Goal: Obtain resource: Obtain resource

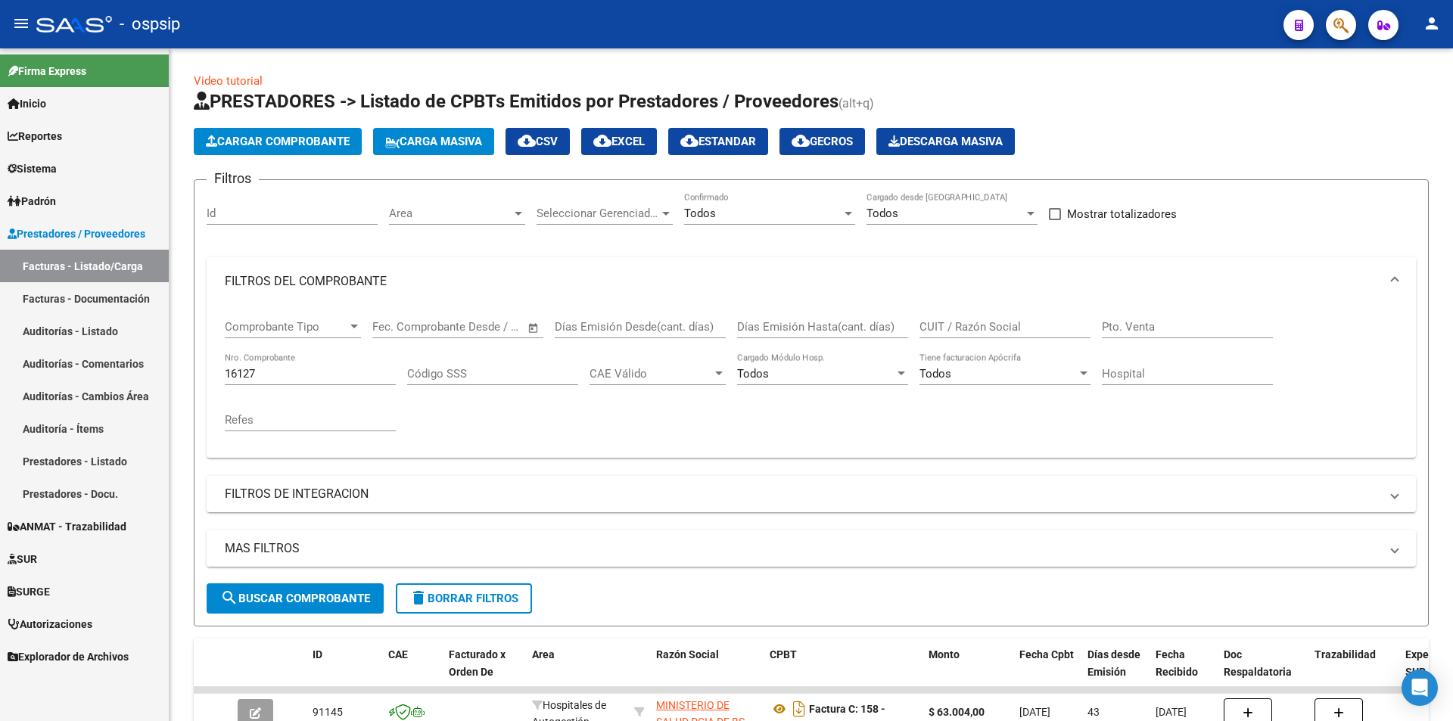
scroll to position [114, 0]
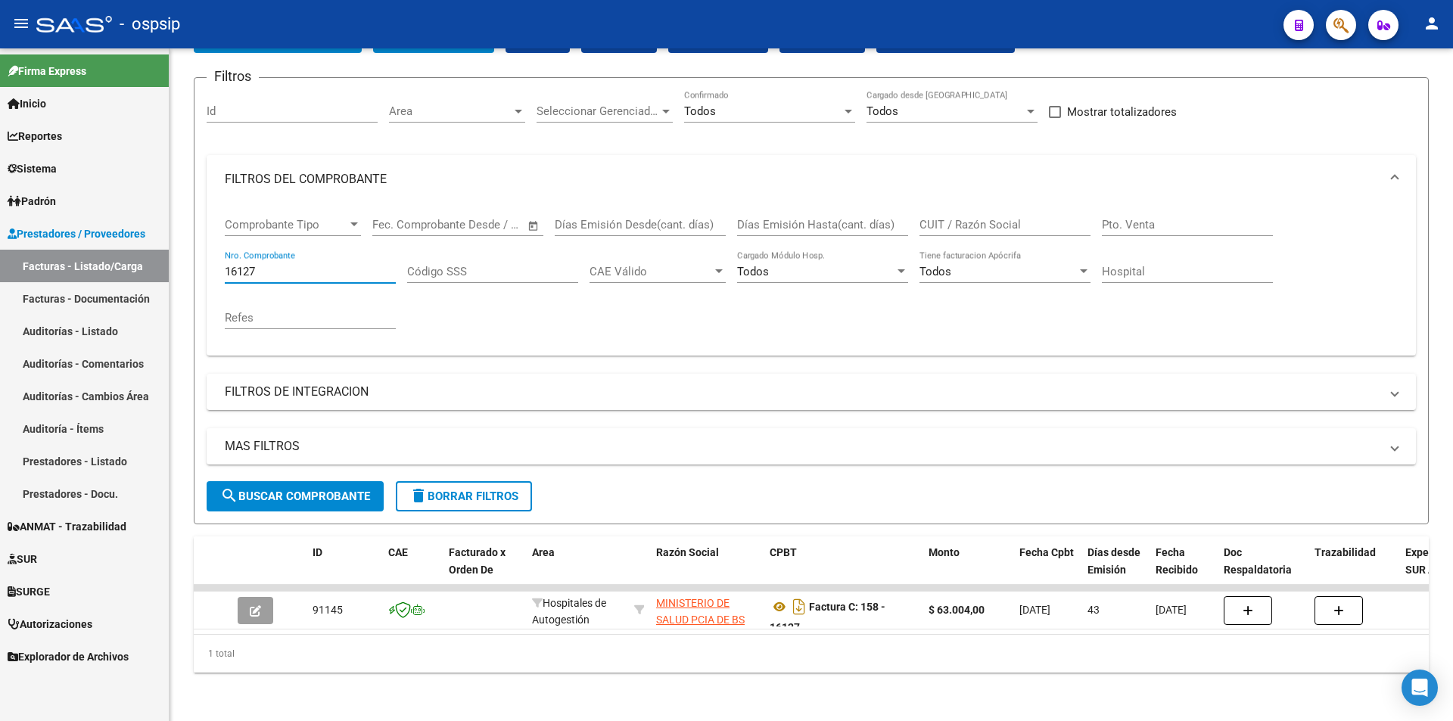
drag, startPoint x: 298, startPoint y: 260, endPoint x: 144, endPoint y: 286, distance: 156.5
click at [145, 286] on mat-sidenav-container "Firma Express Inicio Calendario SSS Instructivos Contacto OS Reportes Egresos D…" at bounding box center [726, 384] width 1453 height 673
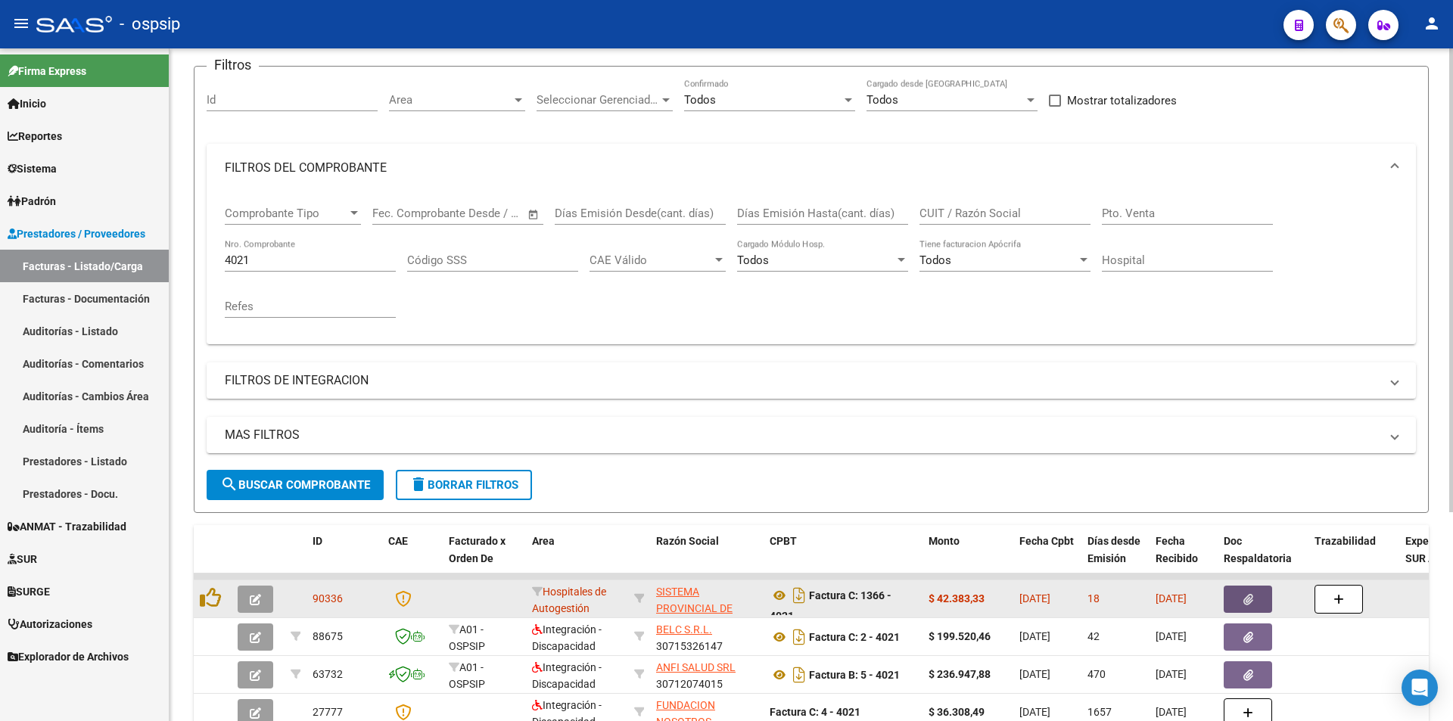
click at [1244, 604] on icon "button" at bounding box center [1249, 599] width 10 height 11
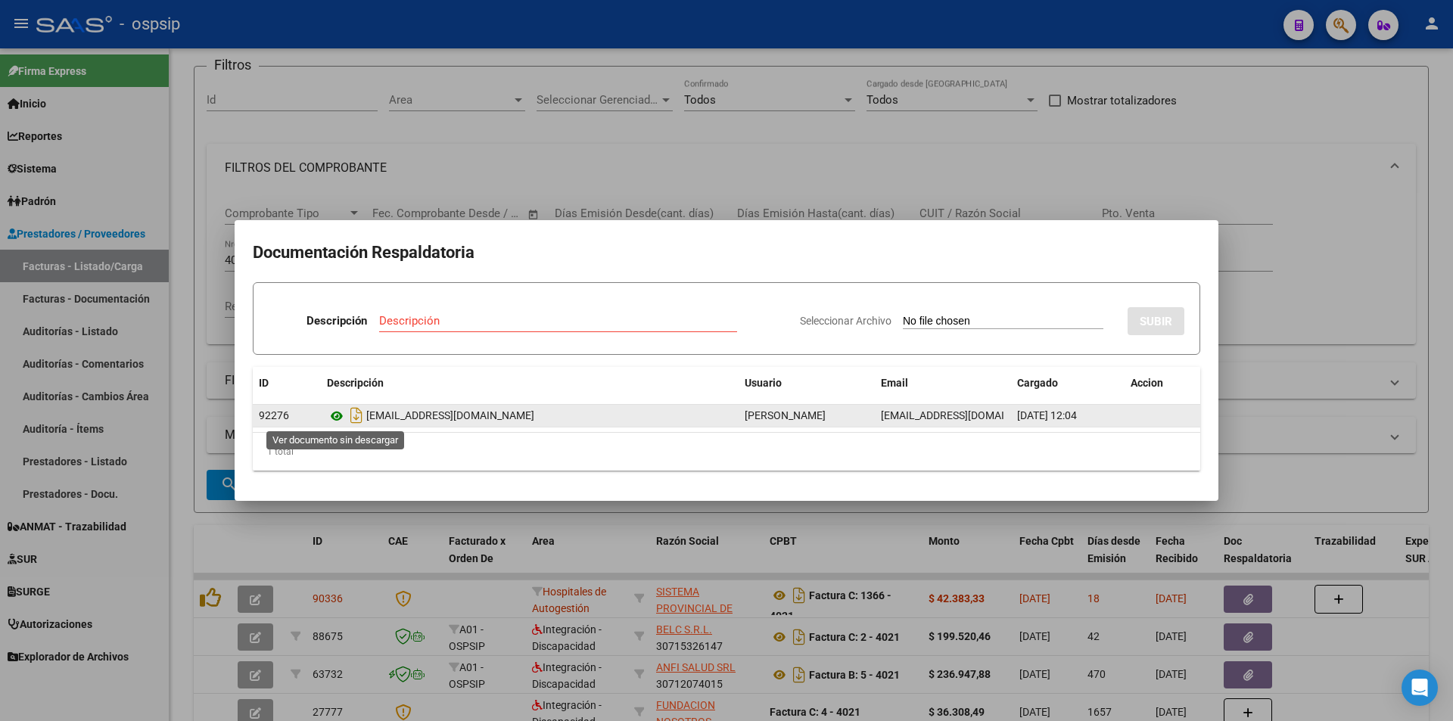
click at [332, 414] on icon at bounding box center [337, 416] width 20 height 18
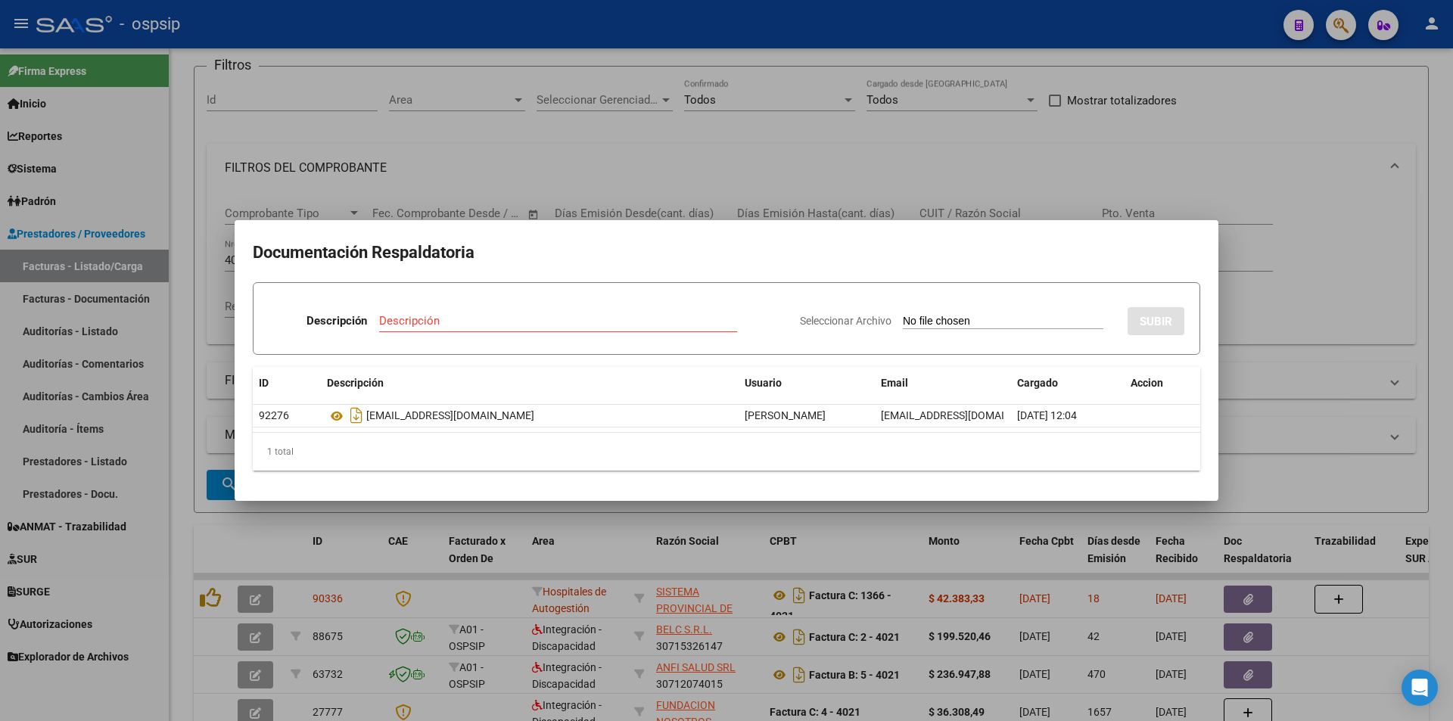
click at [567, 124] on div at bounding box center [726, 360] width 1453 height 721
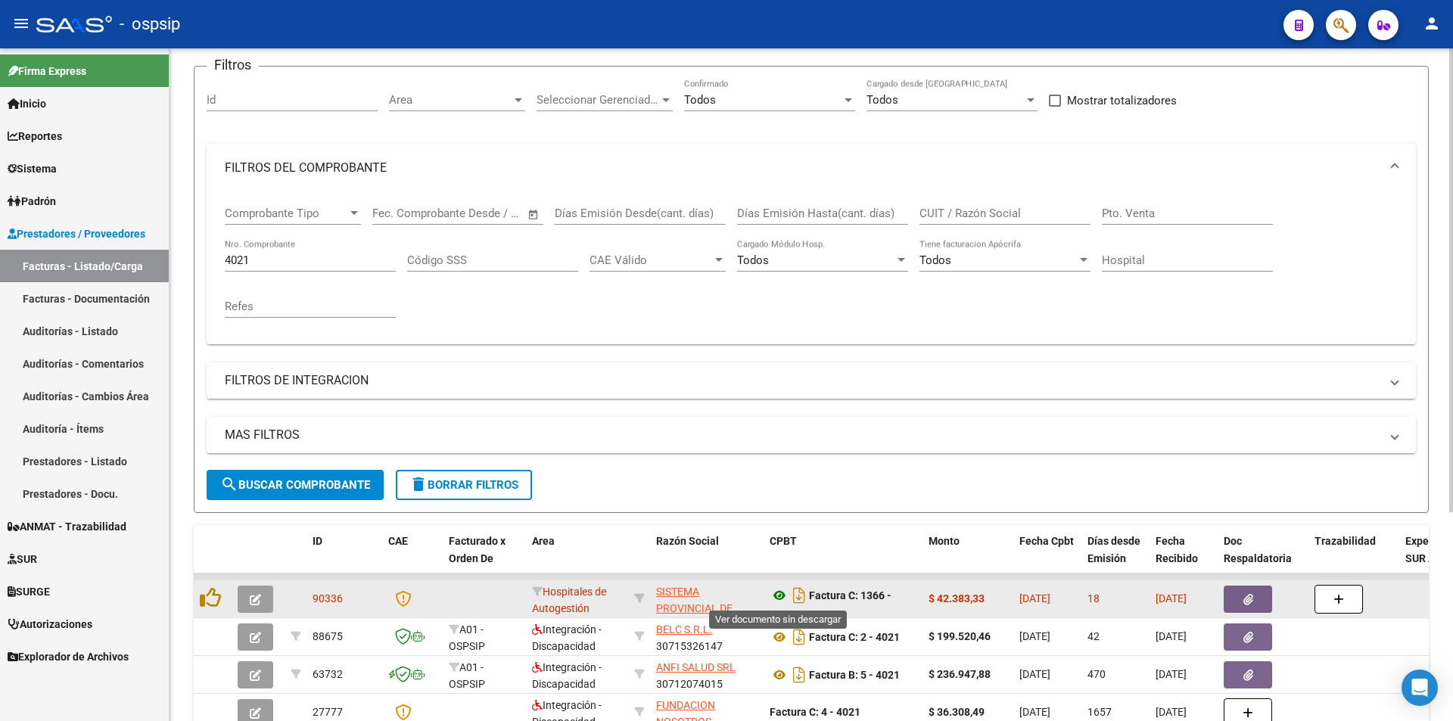
click at [775, 598] on icon at bounding box center [780, 596] width 20 height 18
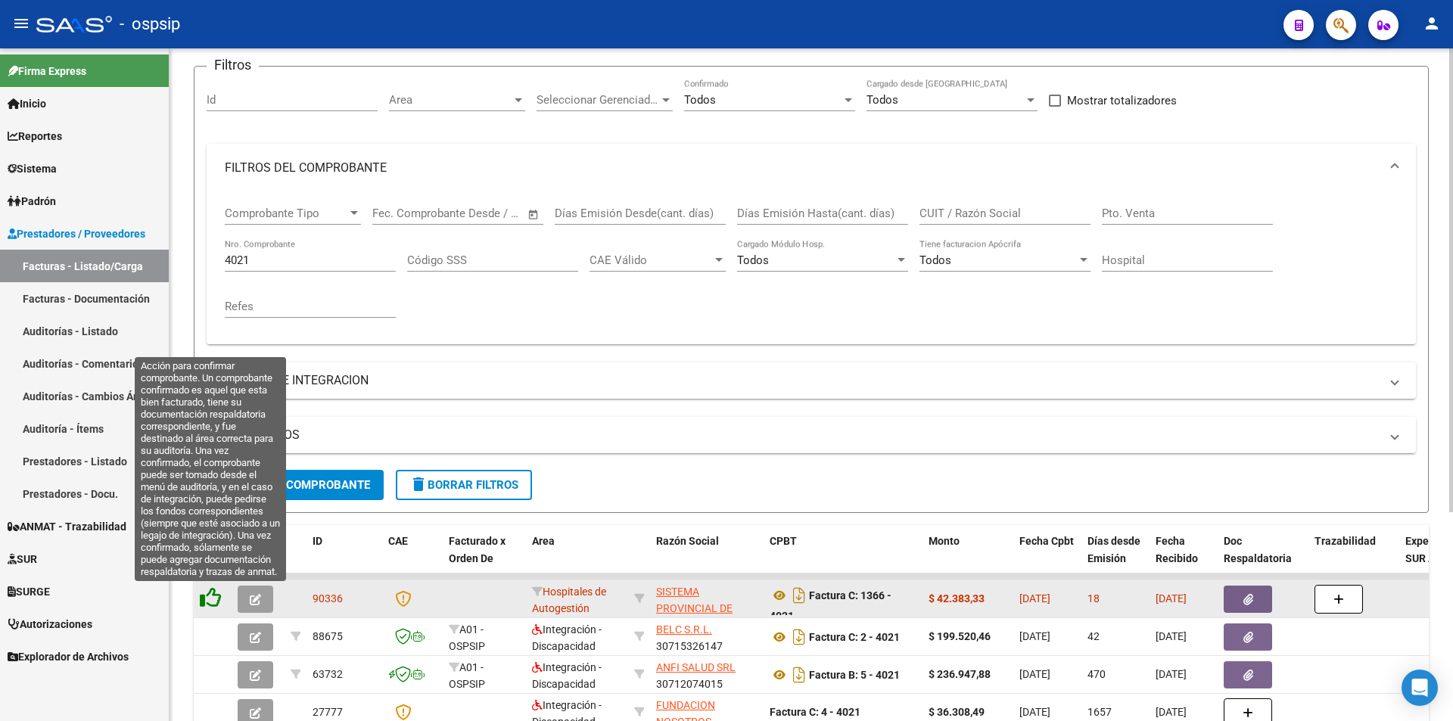
click at [210, 597] on icon at bounding box center [210, 597] width 21 height 21
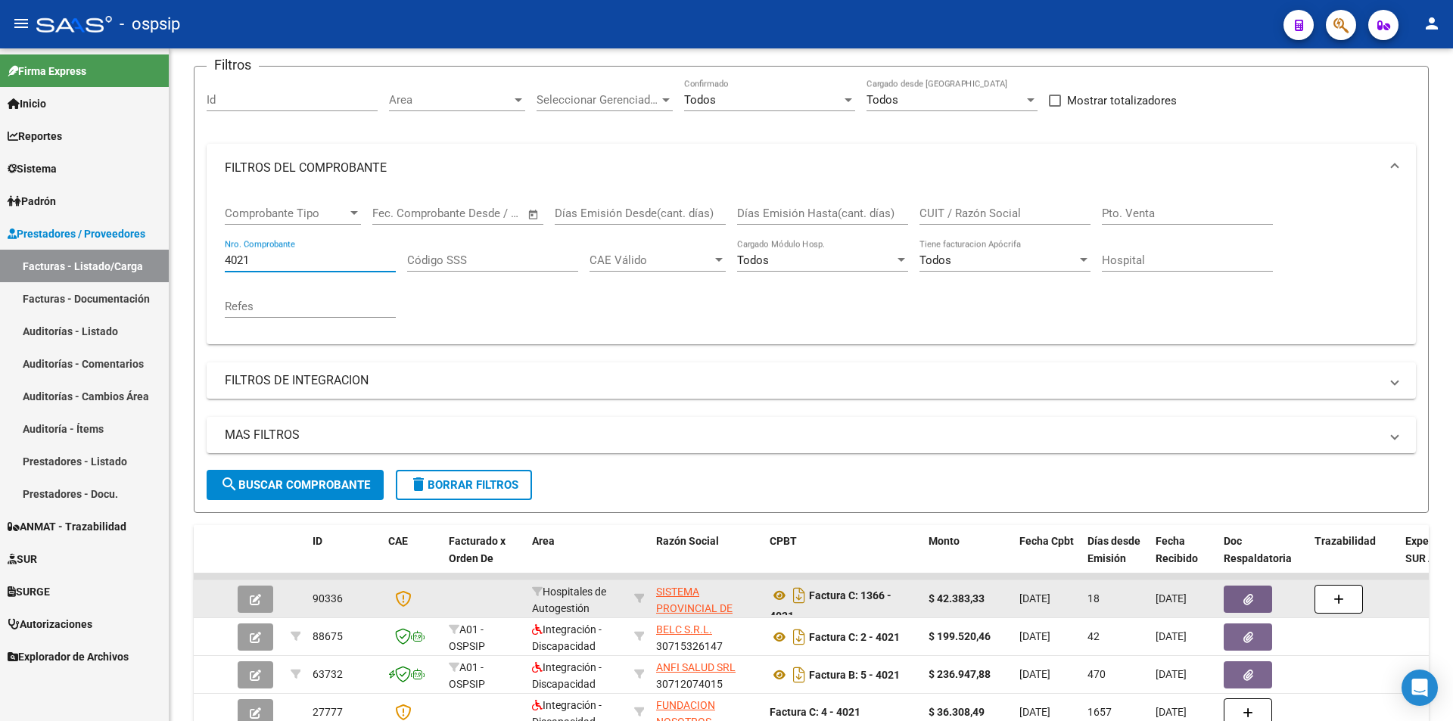
drag, startPoint x: 279, startPoint y: 260, endPoint x: 0, endPoint y: 282, distance: 280.1
click at [0, 282] on mat-sidenav-container "Firma Express Inicio Calendario SSS Instructivos Contacto OS Reportes Egresos D…" at bounding box center [726, 384] width 1453 height 673
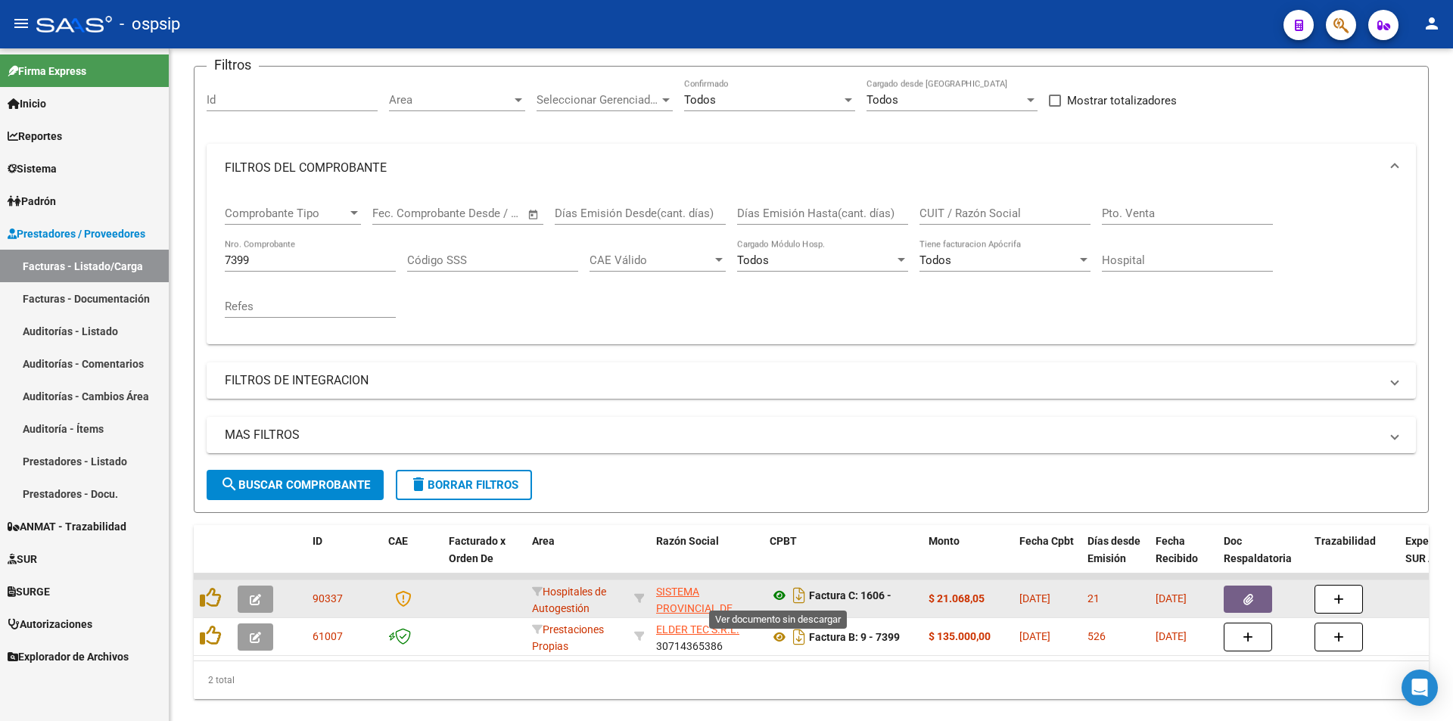
click at [777, 601] on icon at bounding box center [780, 596] width 20 height 18
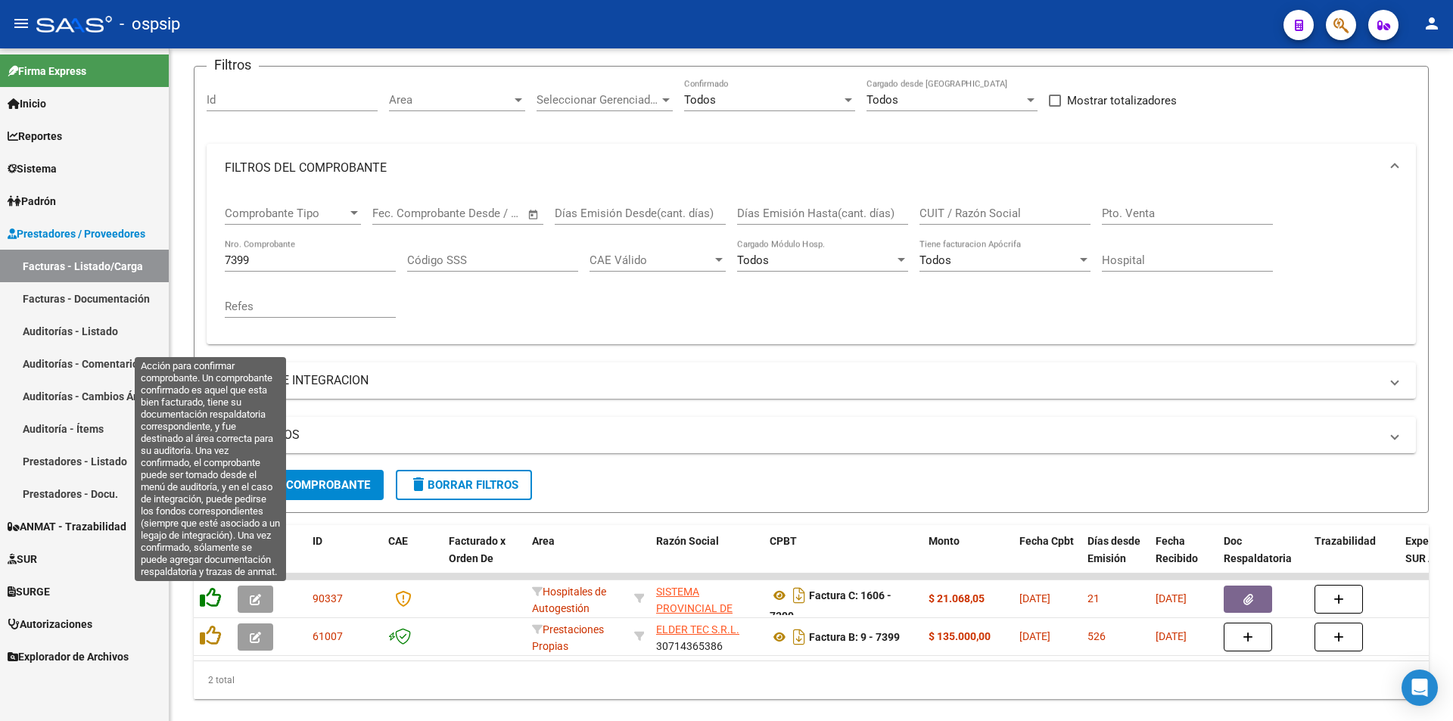
click at [217, 605] on icon at bounding box center [210, 597] width 21 height 21
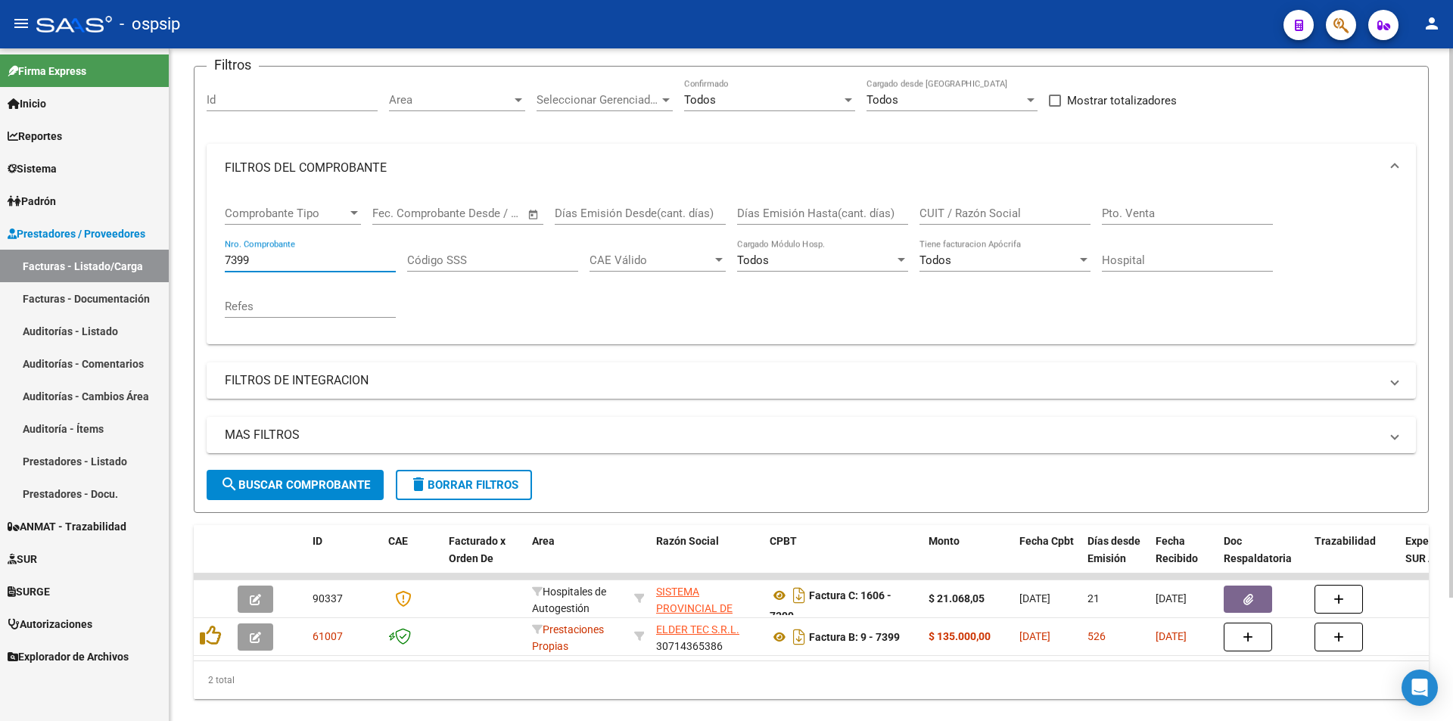
click at [299, 264] on input "7399" at bounding box center [310, 261] width 171 height 14
type input "7"
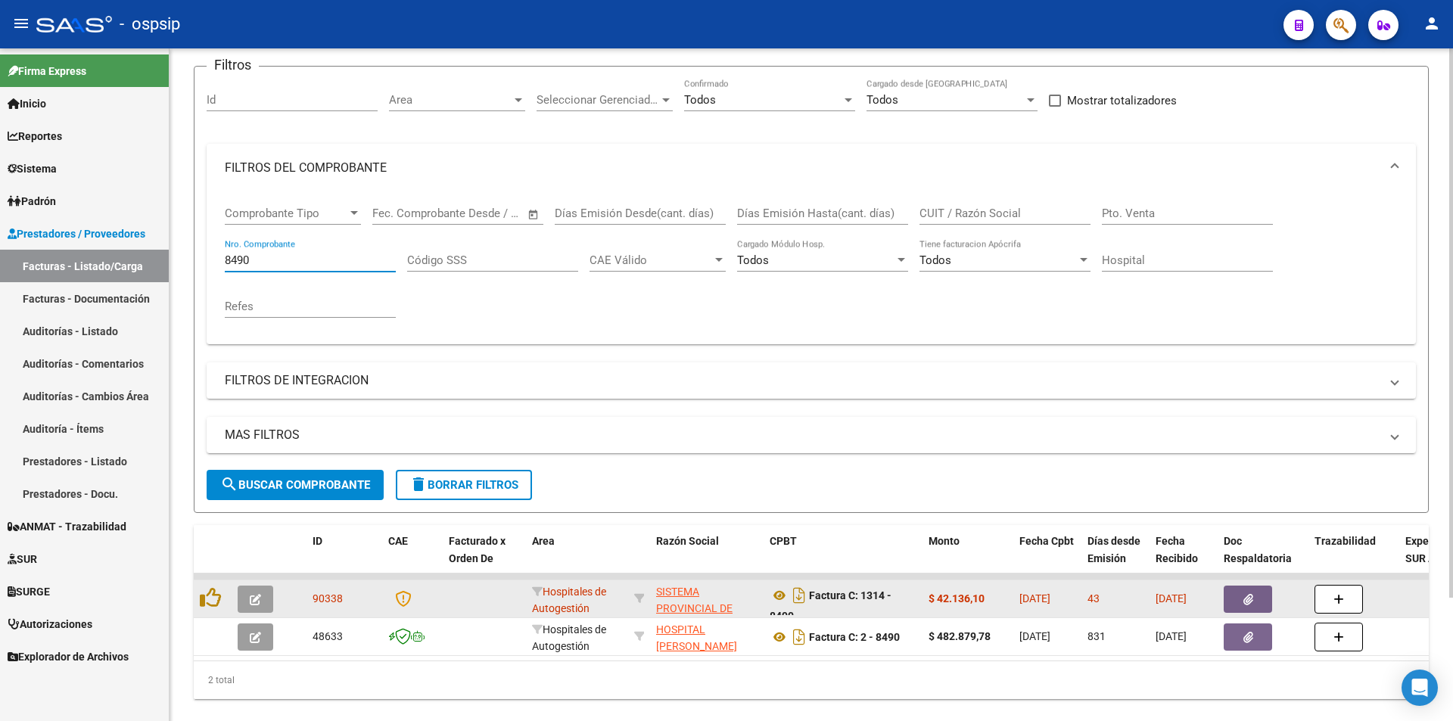
click at [1247, 600] on icon "button" at bounding box center [1249, 599] width 10 height 11
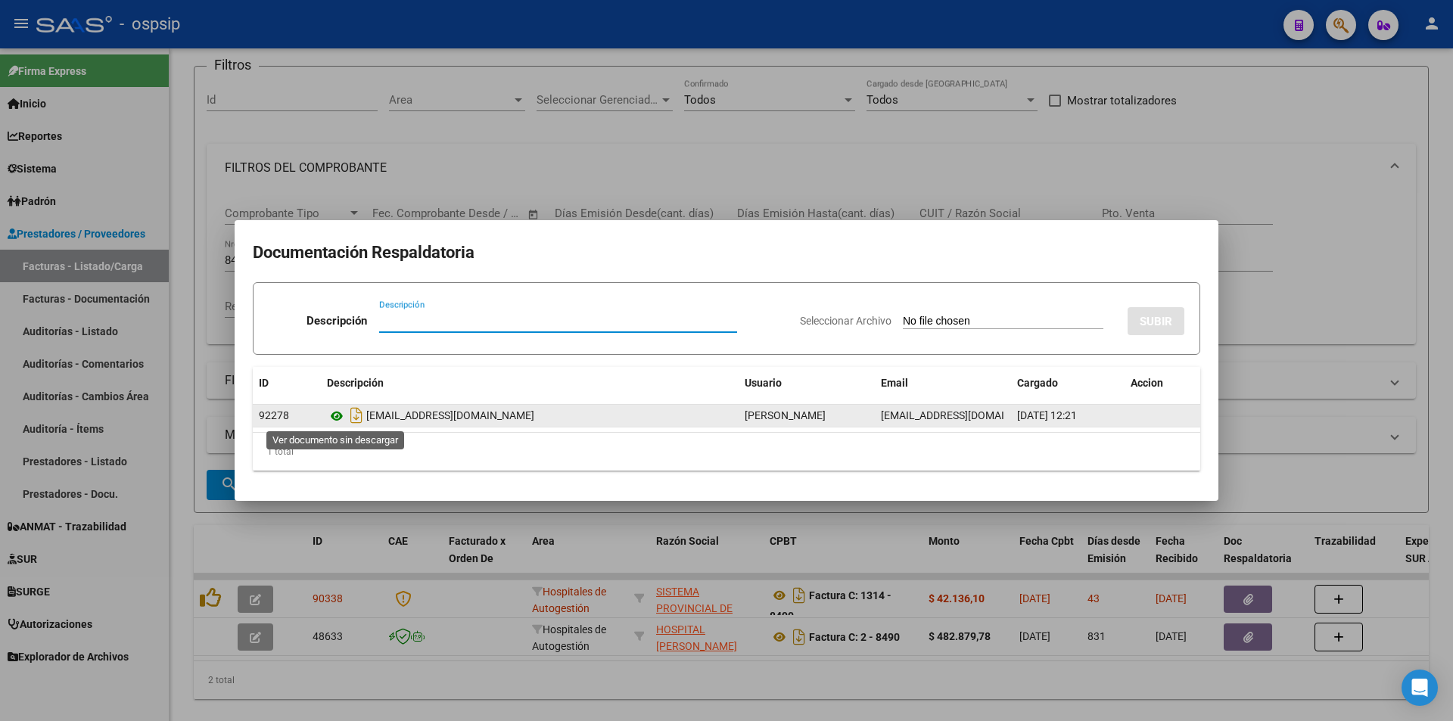
click at [340, 425] on icon at bounding box center [337, 416] width 20 height 18
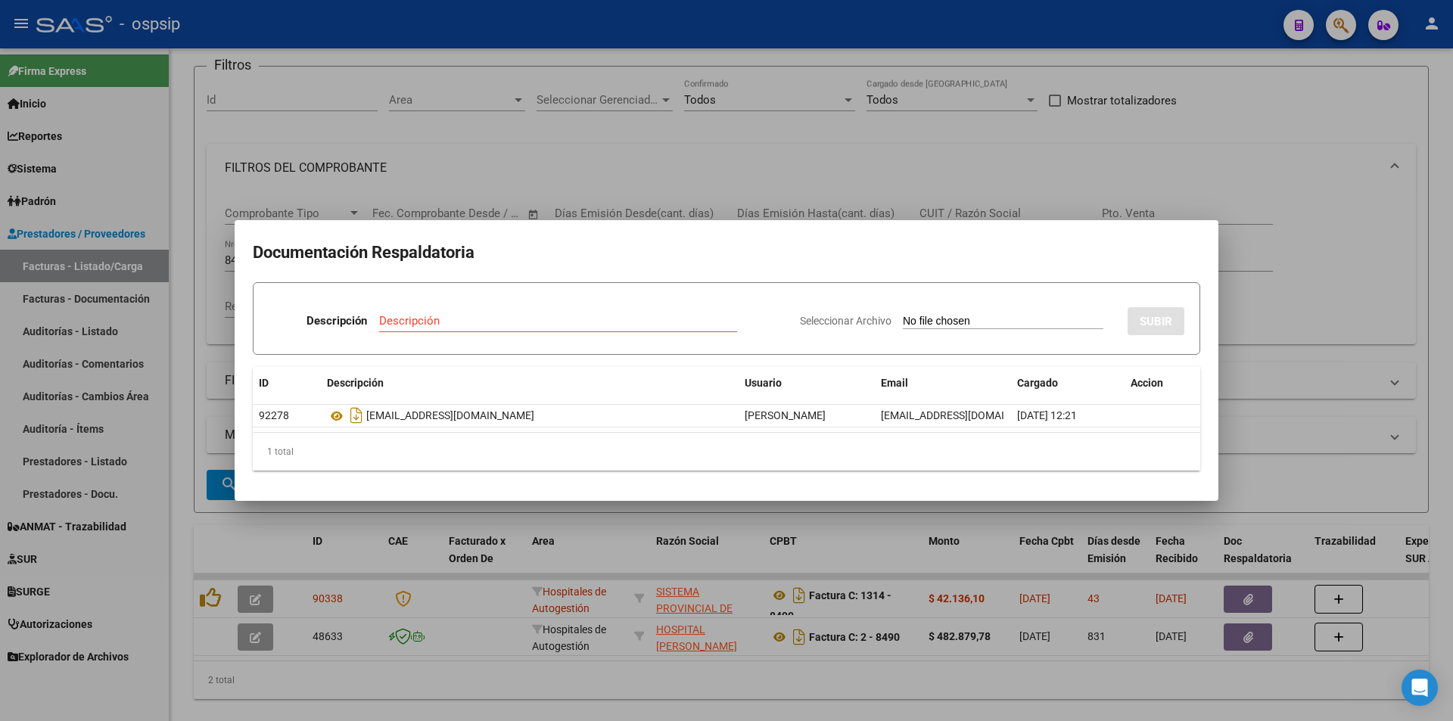
click at [605, 166] on div at bounding box center [726, 360] width 1453 height 721
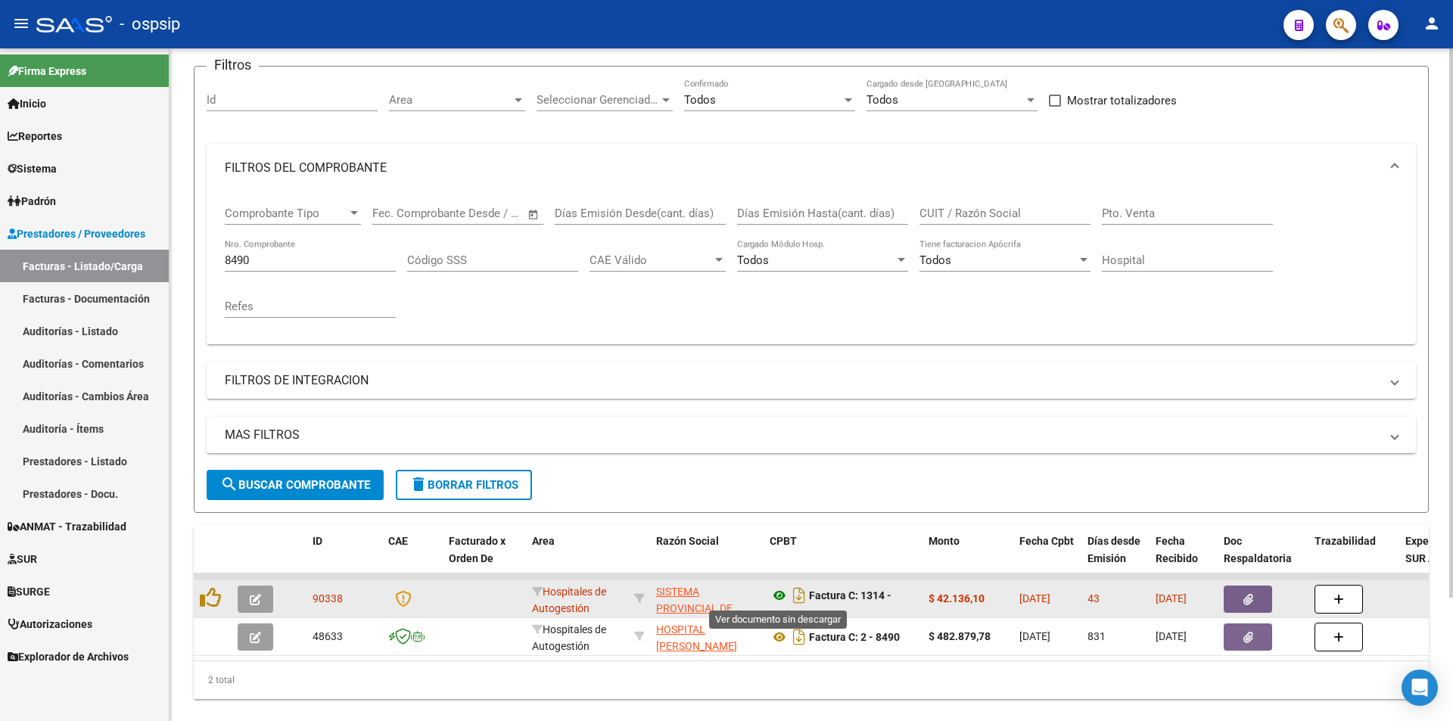
click at [779, 599] on icon at bounding box center [780, 596] width 20 height 18
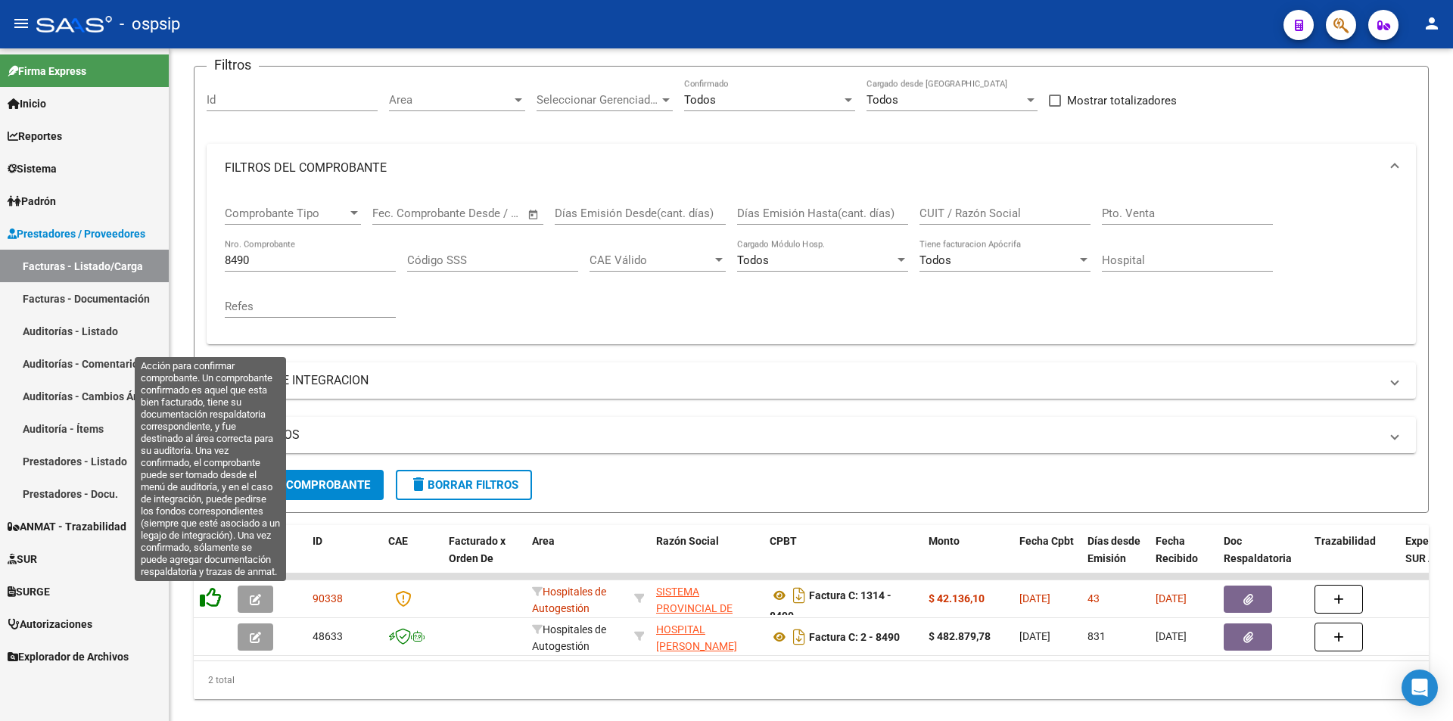
click at [210, 592] on icon at bounding box center [210, 597] width 21 height 21
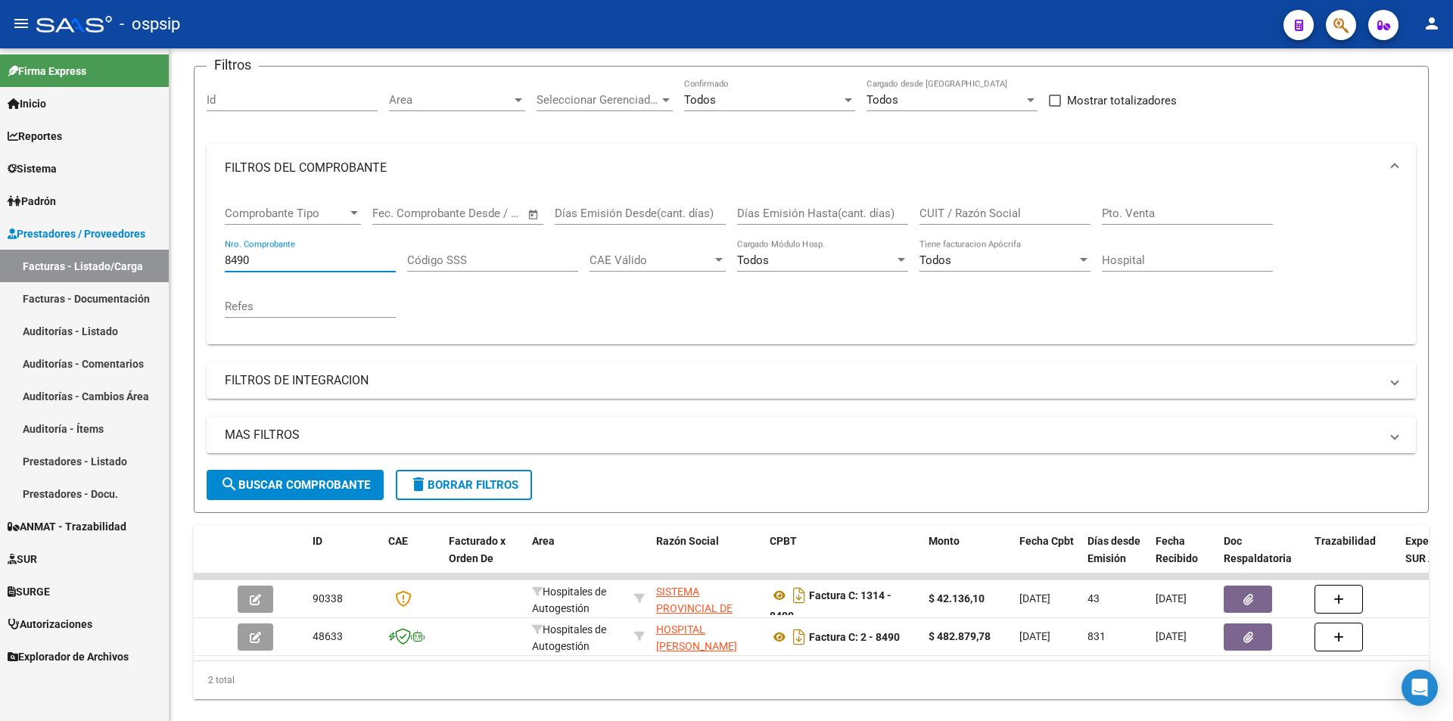
drag, startPoint x: 300, startPoint y: 261, endPoint x: 48, endPoint y: 269, distance: 252.2
click at [61, 267] on mat-sidenav-container "Firma Express Inicio Calendario SSS Instructivos Contacto OS Reportes Egresos D…" at bounding box center [726, 384] width 1453 height 673
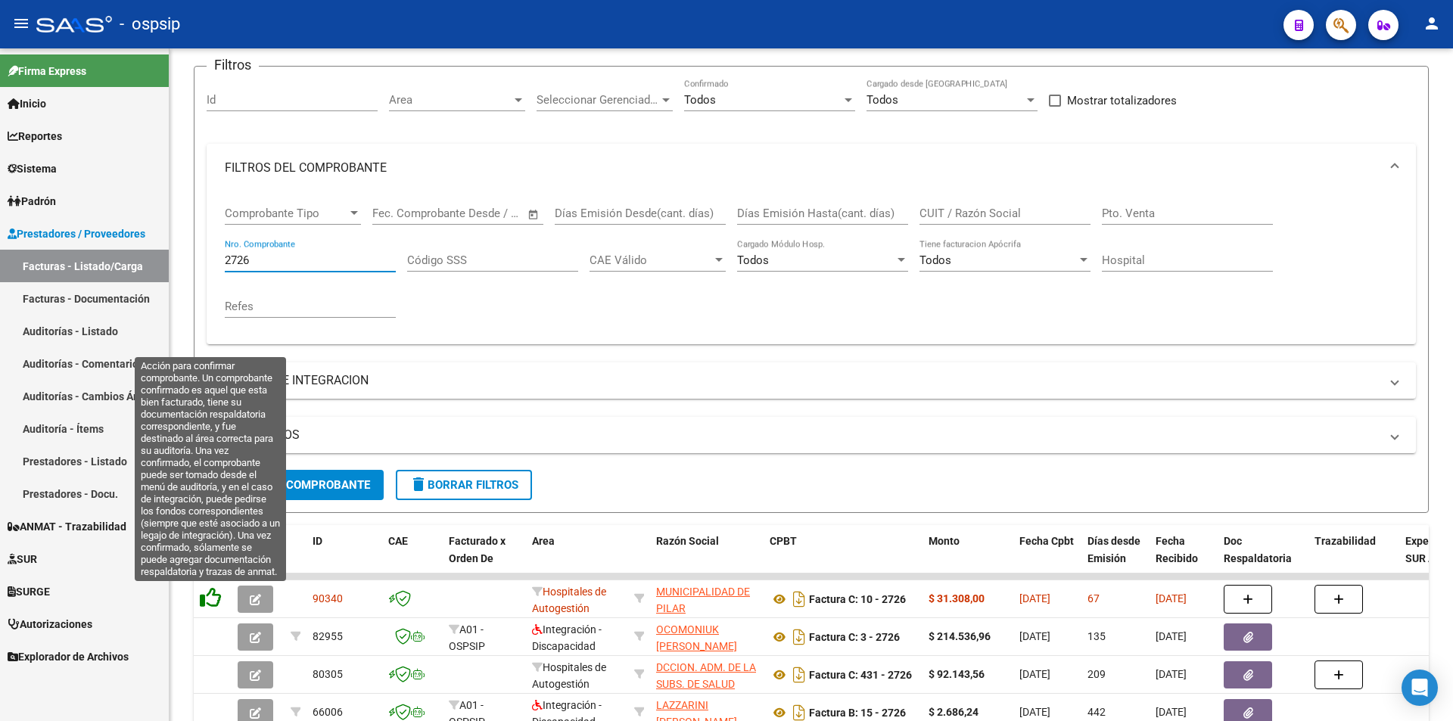
type input "2726"
click at [208, 598] on icon at bounding box center [210, 597] width 21 height 21
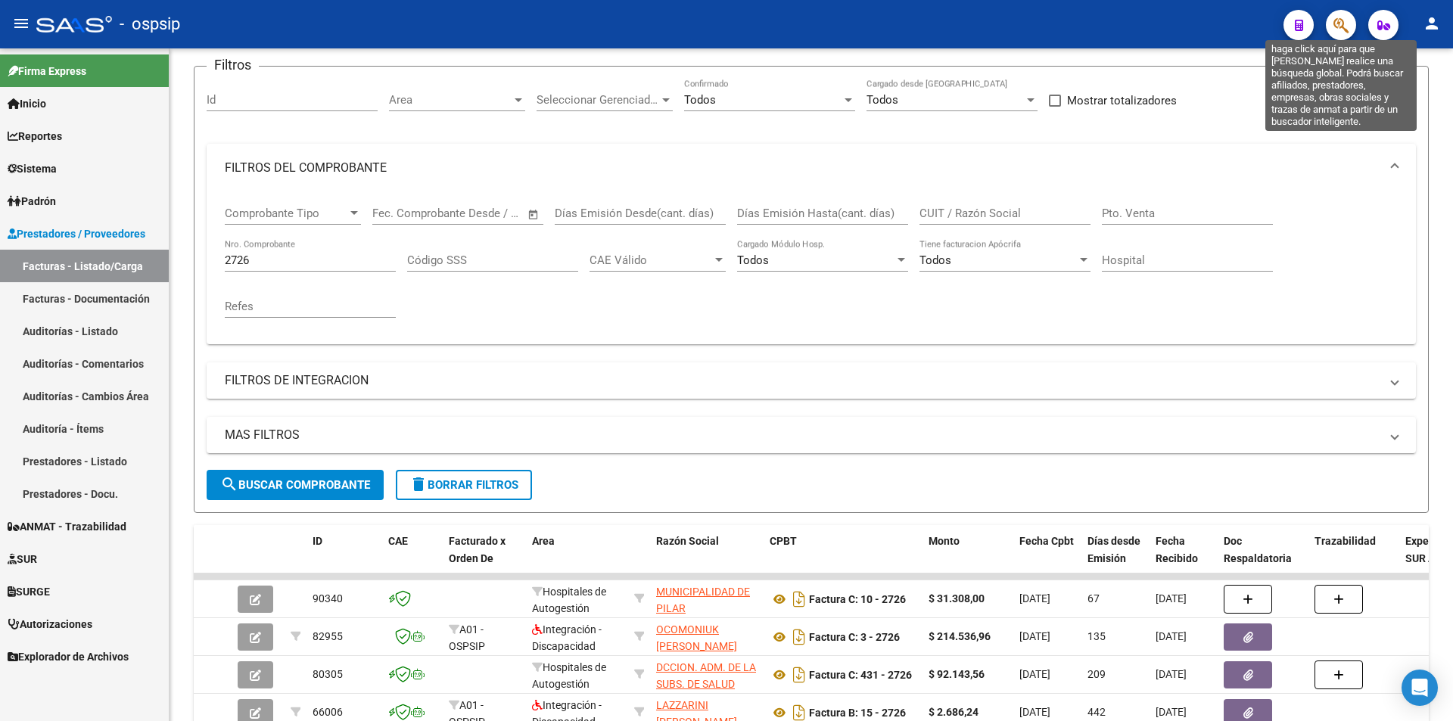
click at [1343, 23] on icon "button" at bounding box center [1341, 25] width 15 height 17
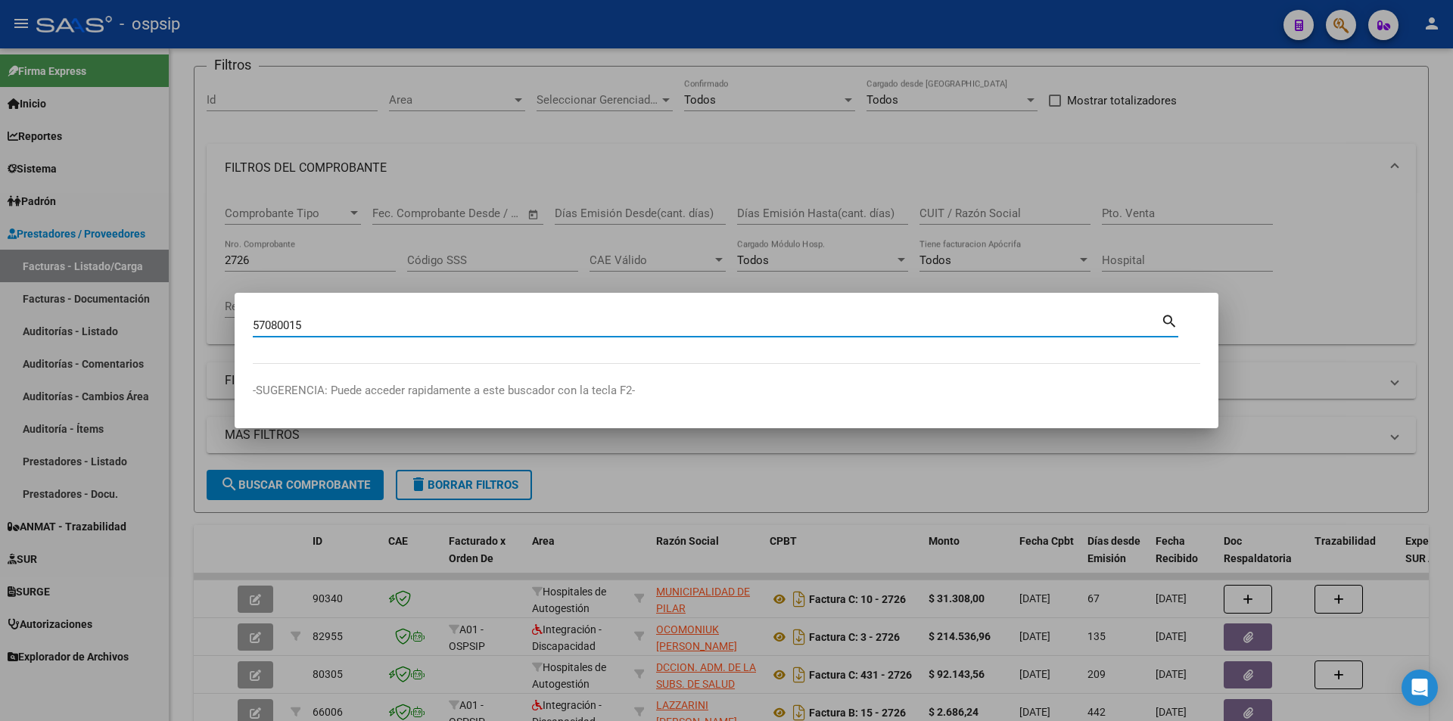
type input "57080015"
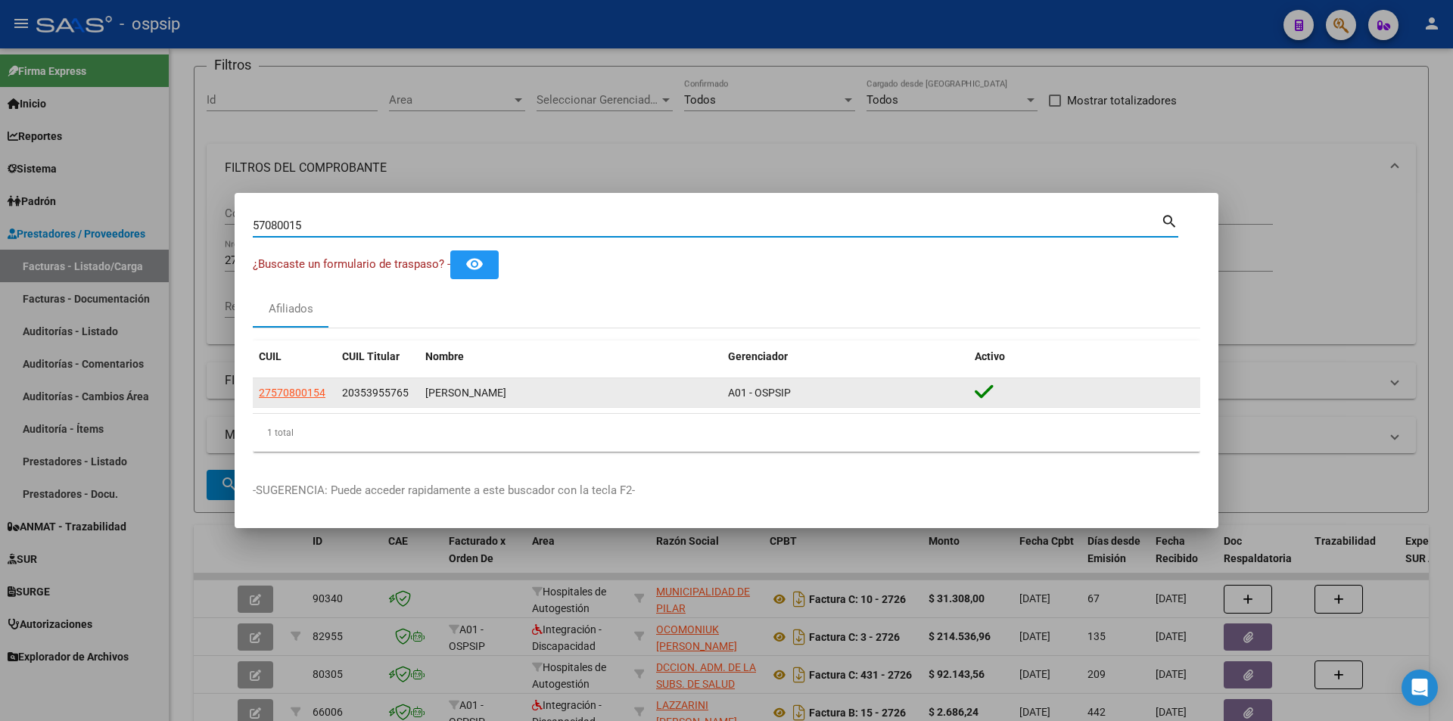
click at [294, 400] on app-link-go-to "27570800154" at bounding box center [292, 392] width 67 height 17
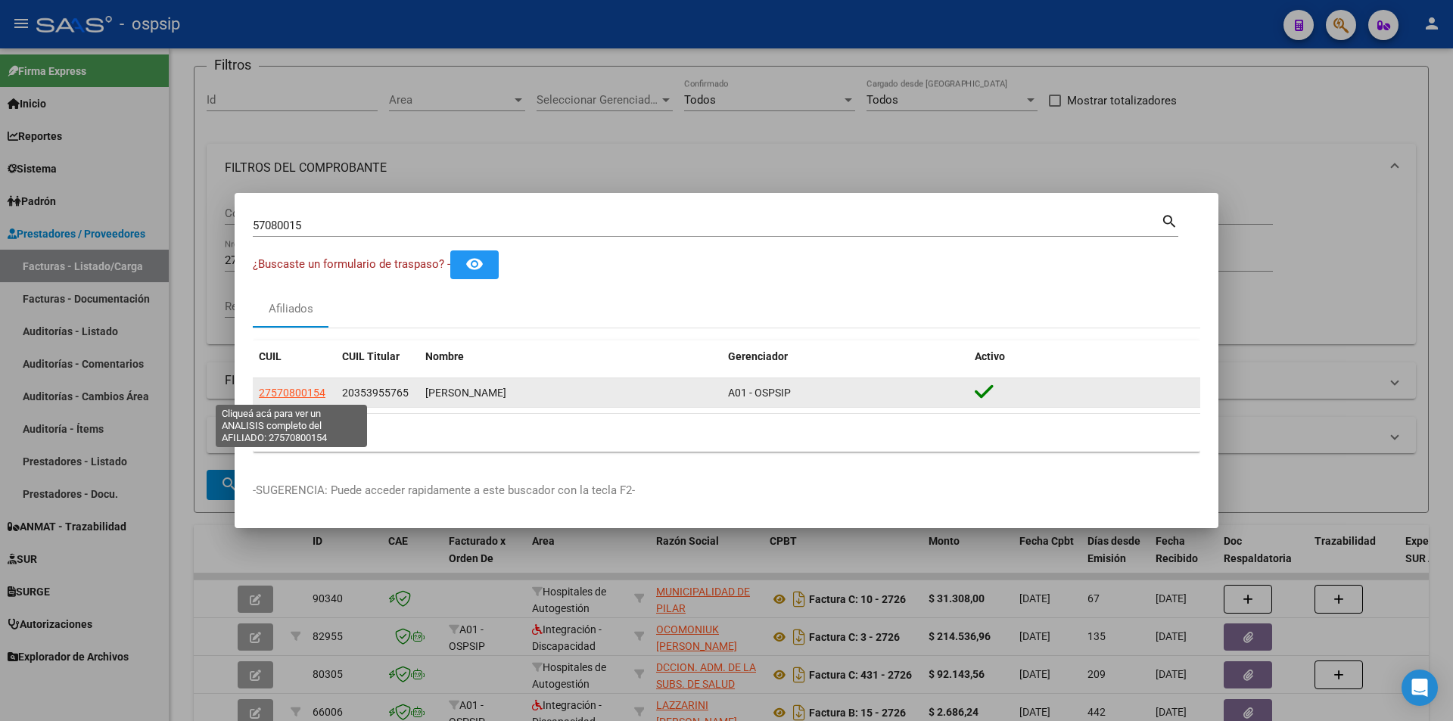
click at [297, 388] on span "27570800154" at bounding box center [292, 393] width 67 height 12
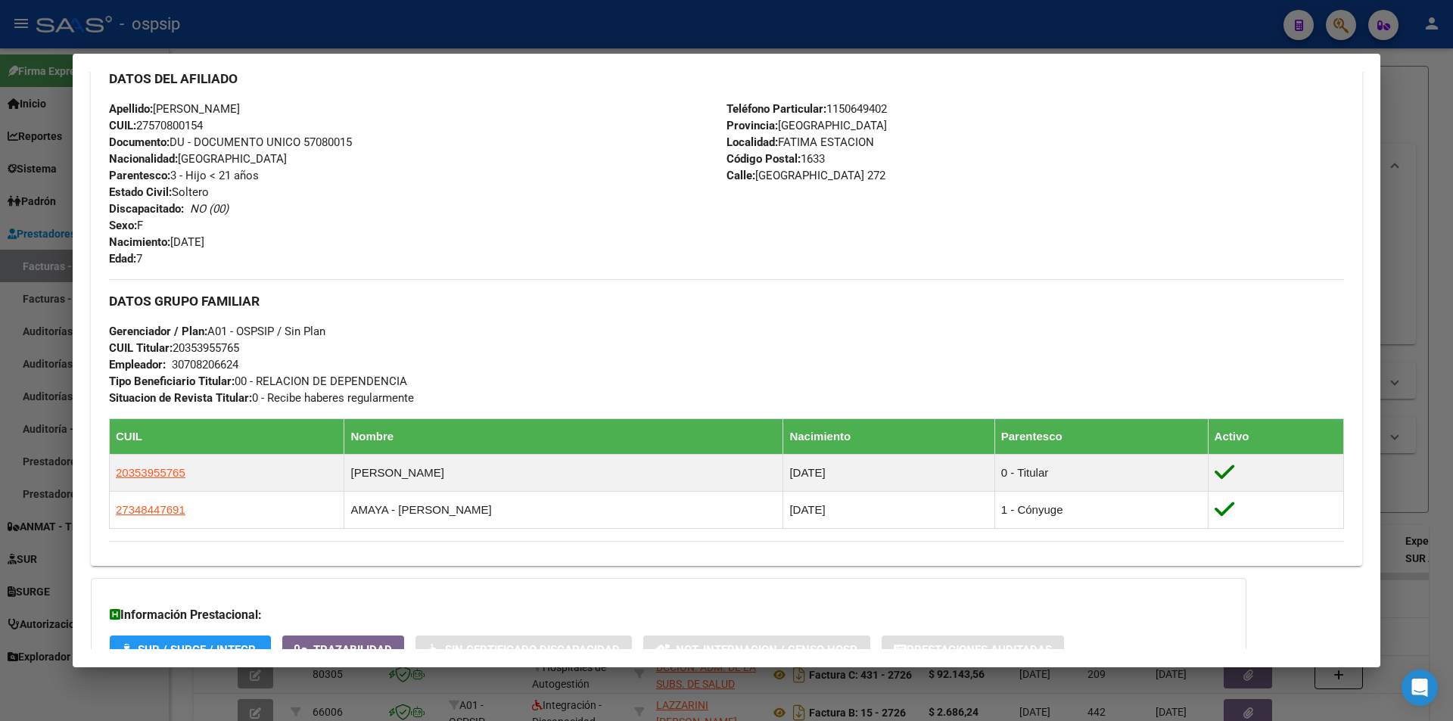
scroll to position [686, 0]
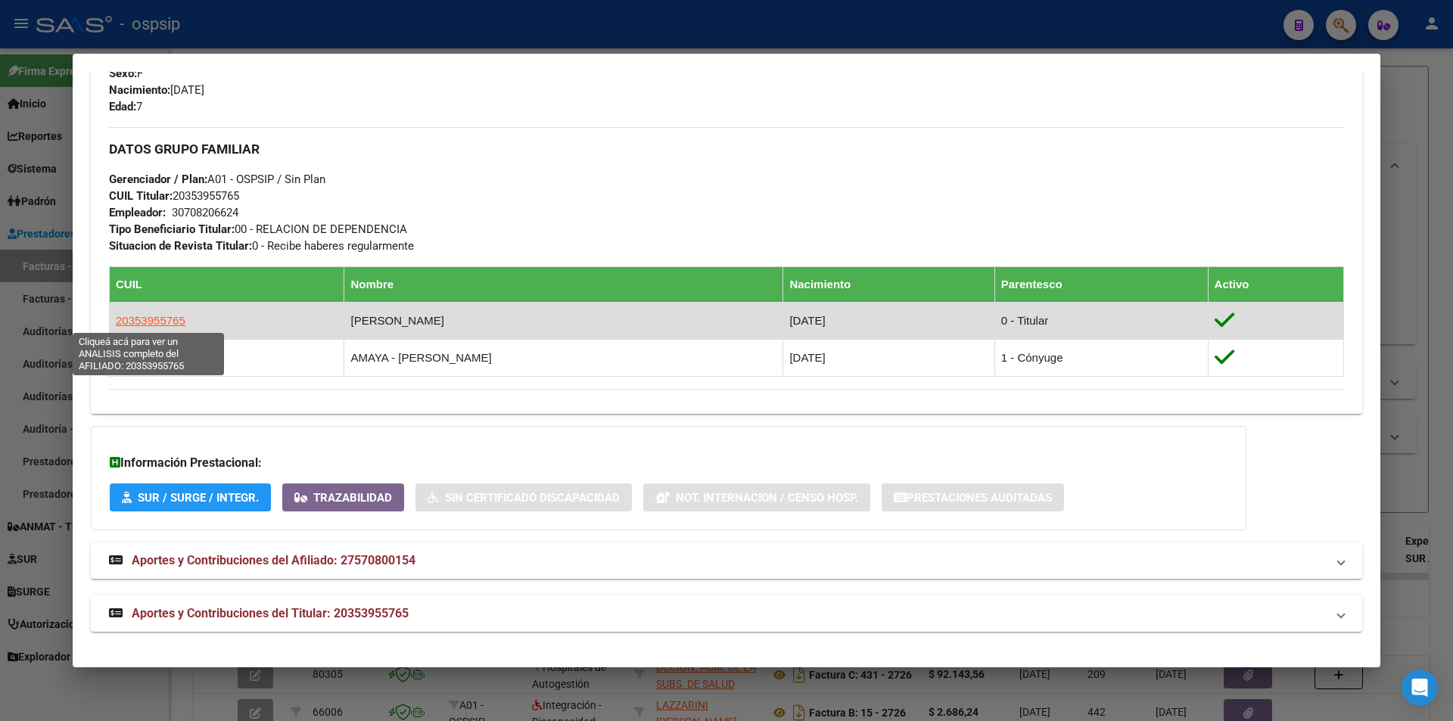
click at [167, 323] on span "20353955765" at bounding box center [151, 320] width 70 height 13
type textarea "20353955765"
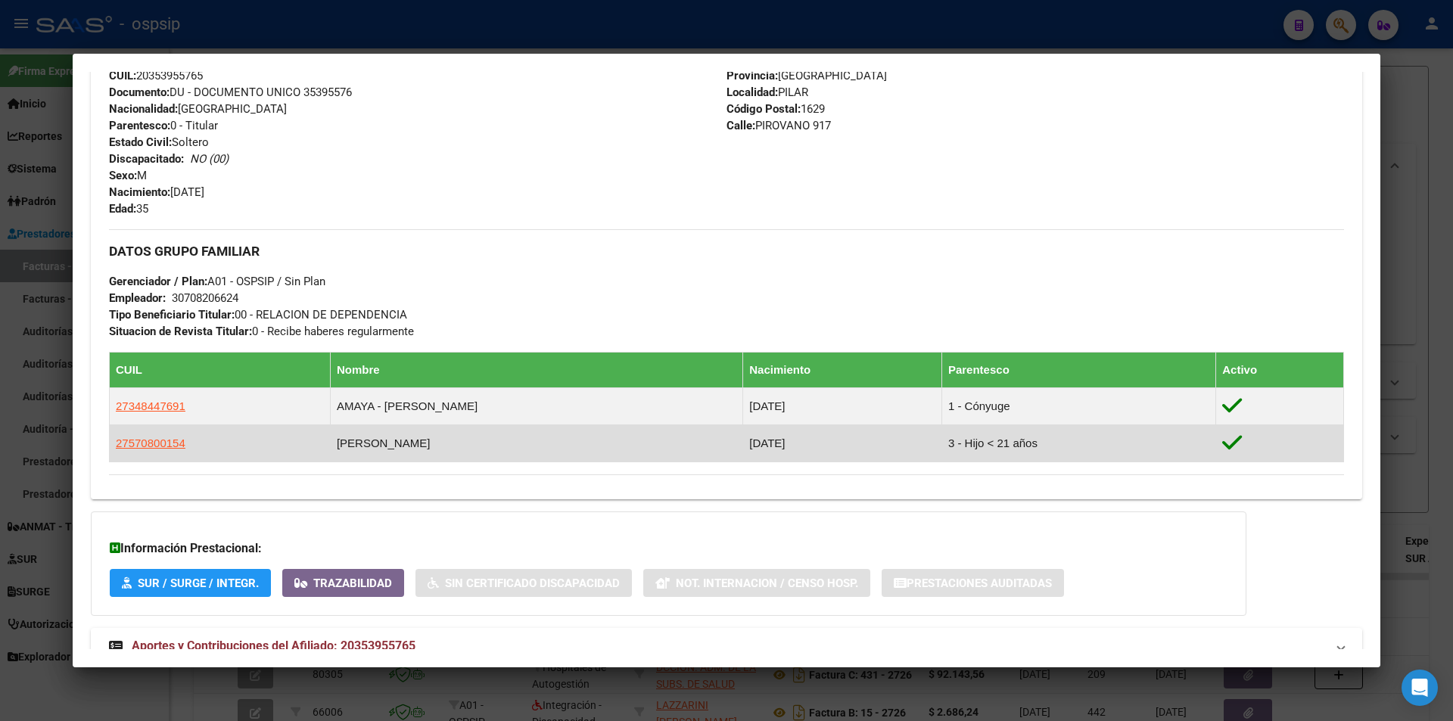
scroll to position [633, 0]
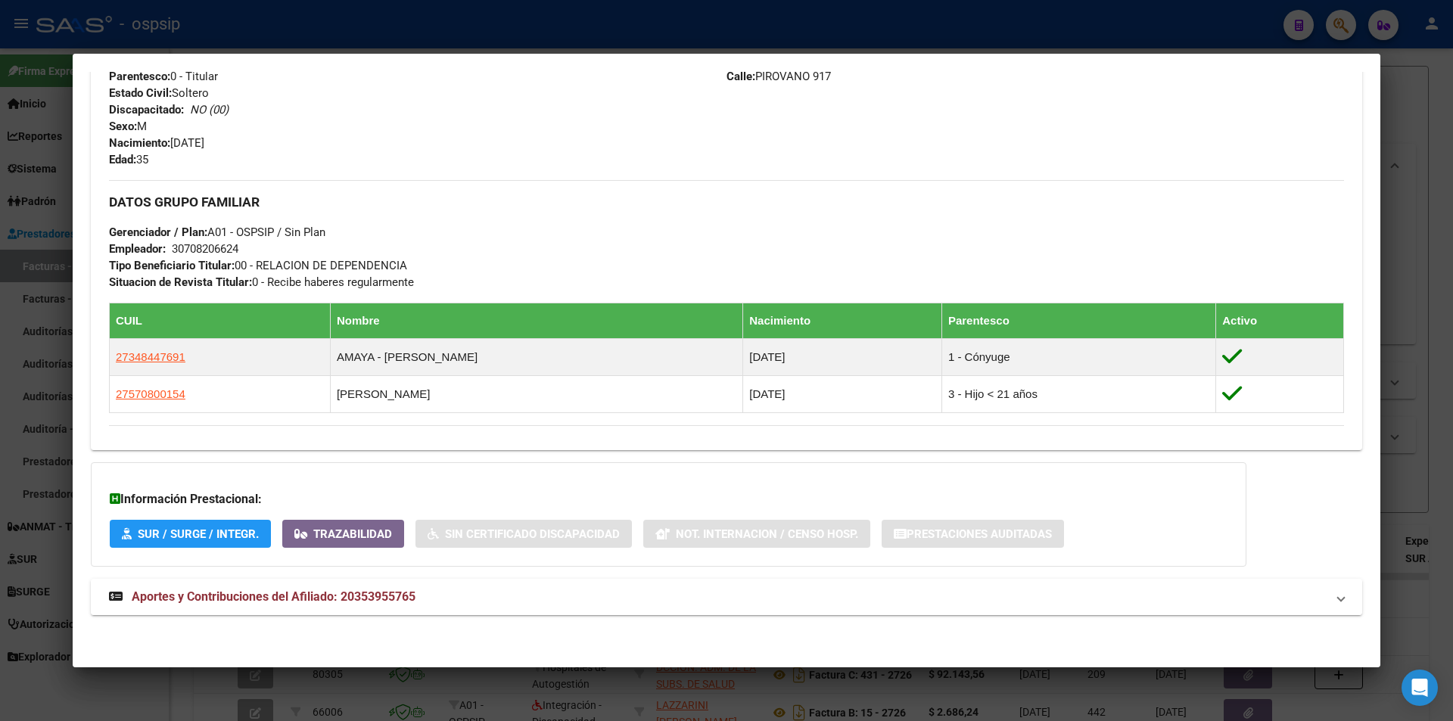
click at [338, 604] on strong "Aportes y Contribuciones del Afiliado: 20353955765" at bounding box center [262, 597] width 307 height 18
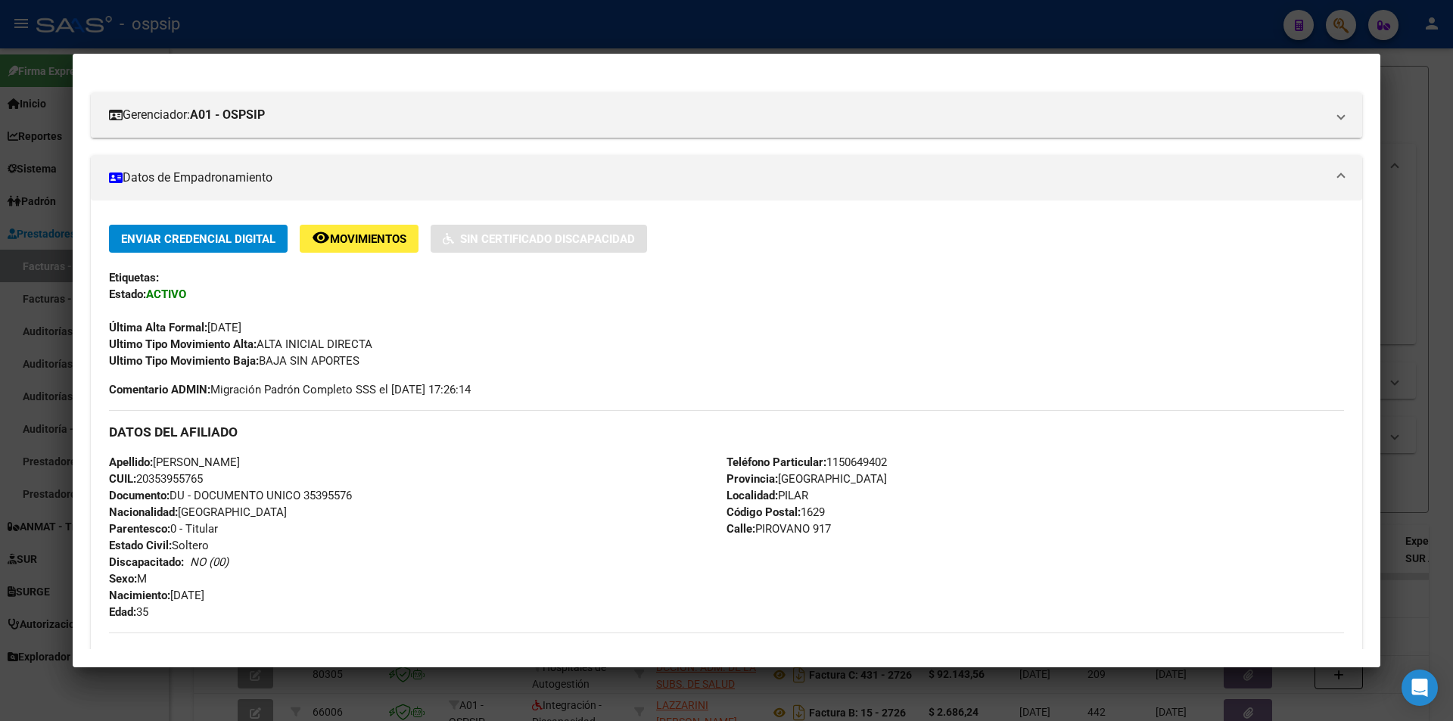
scroll to position [0, 0]
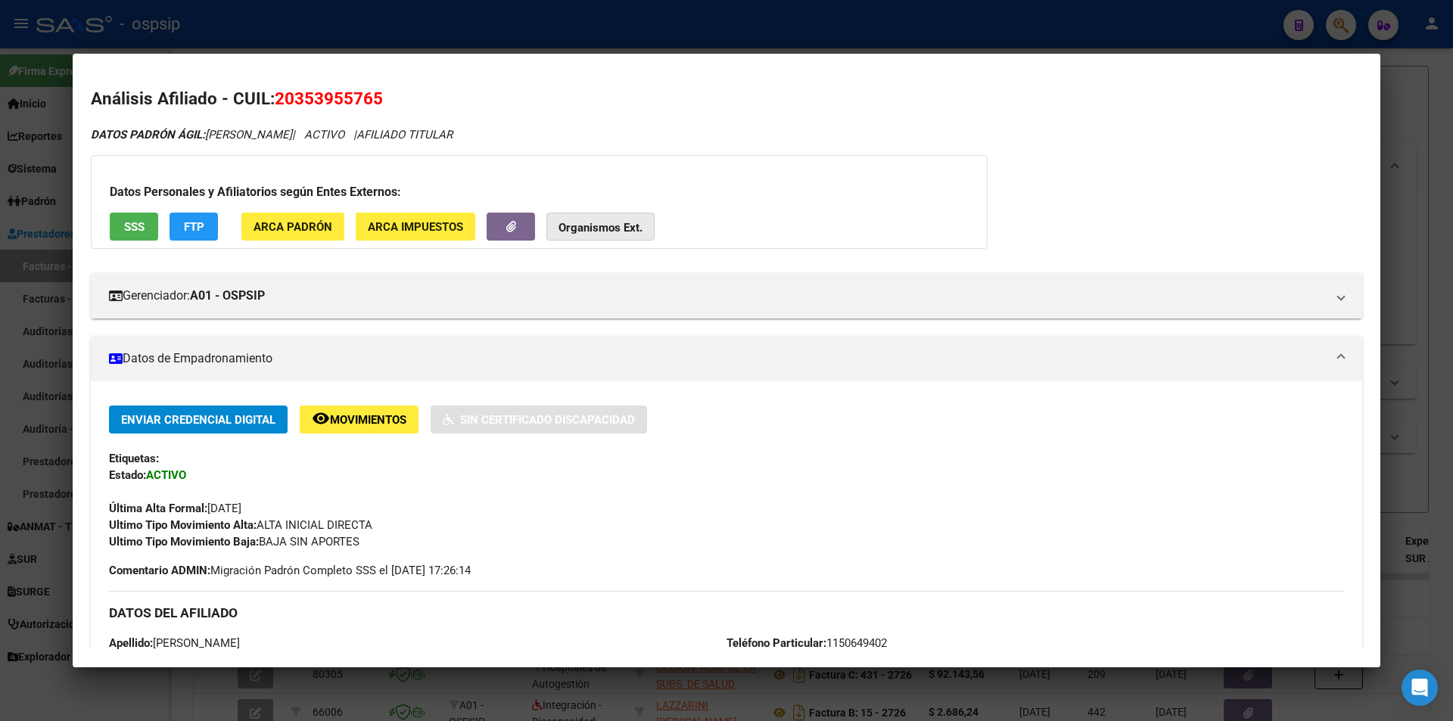
click at [609, 223] on strong "Organismos Ext." at bounding box center [601, 228] width 84 height 14
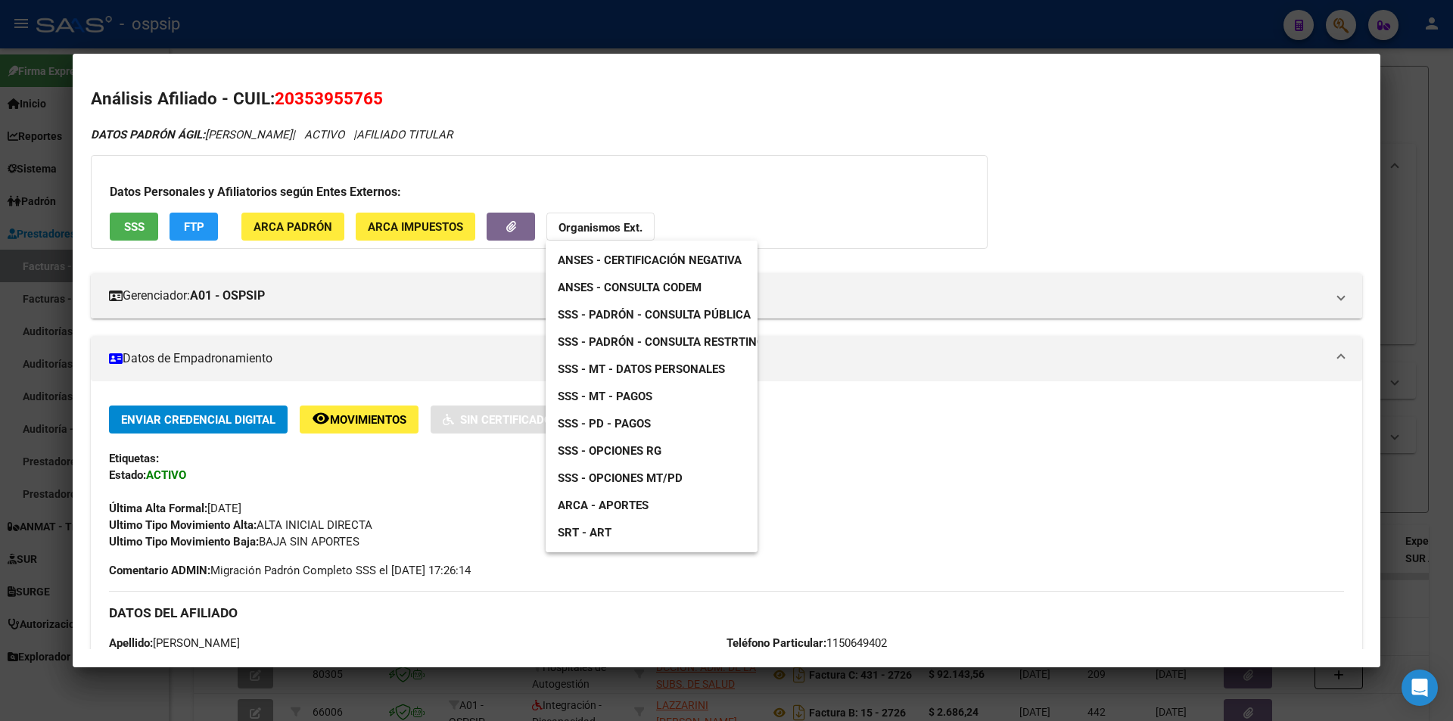
click at [679, 281] on span "ANSES - Consulta CODEM" at bounding box center [630, 288] width 144 height 14
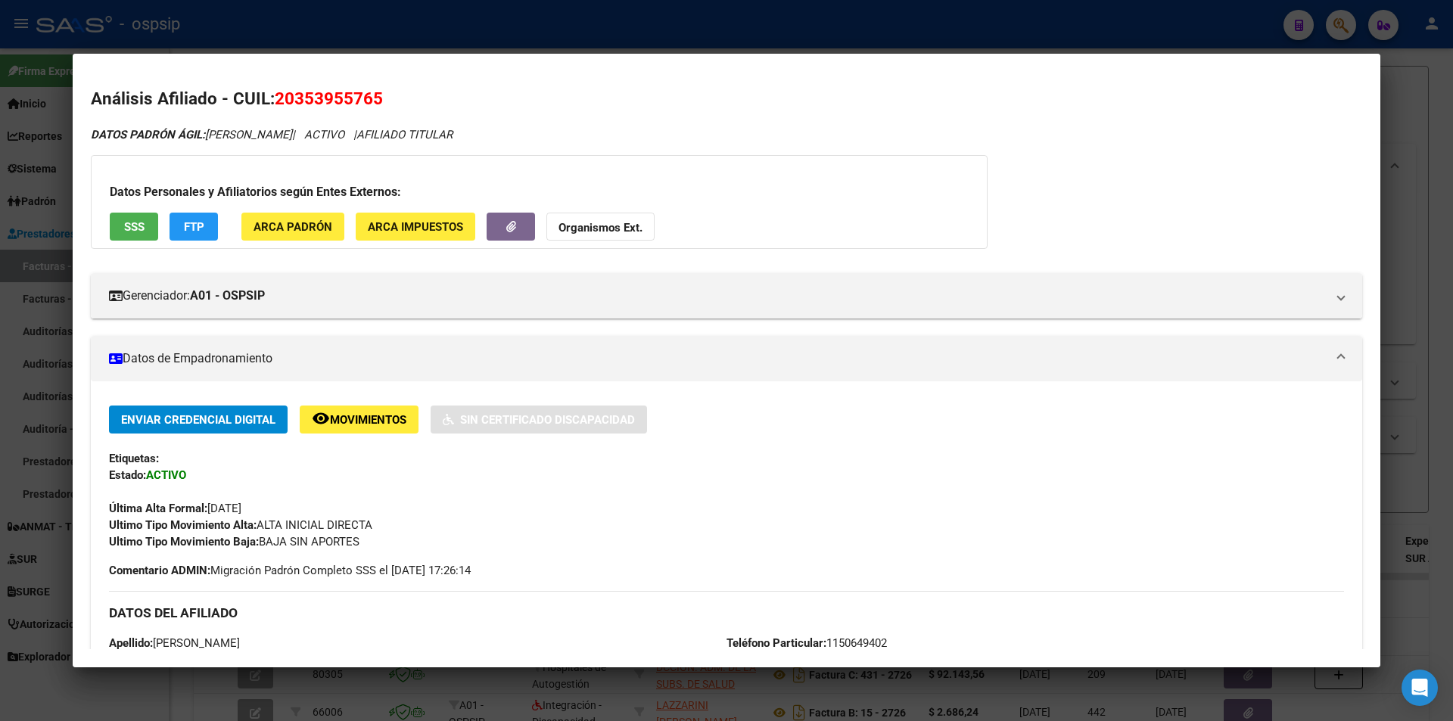
click at [788, 41] on div at bounding box center [726, 360] width 1453 height 721
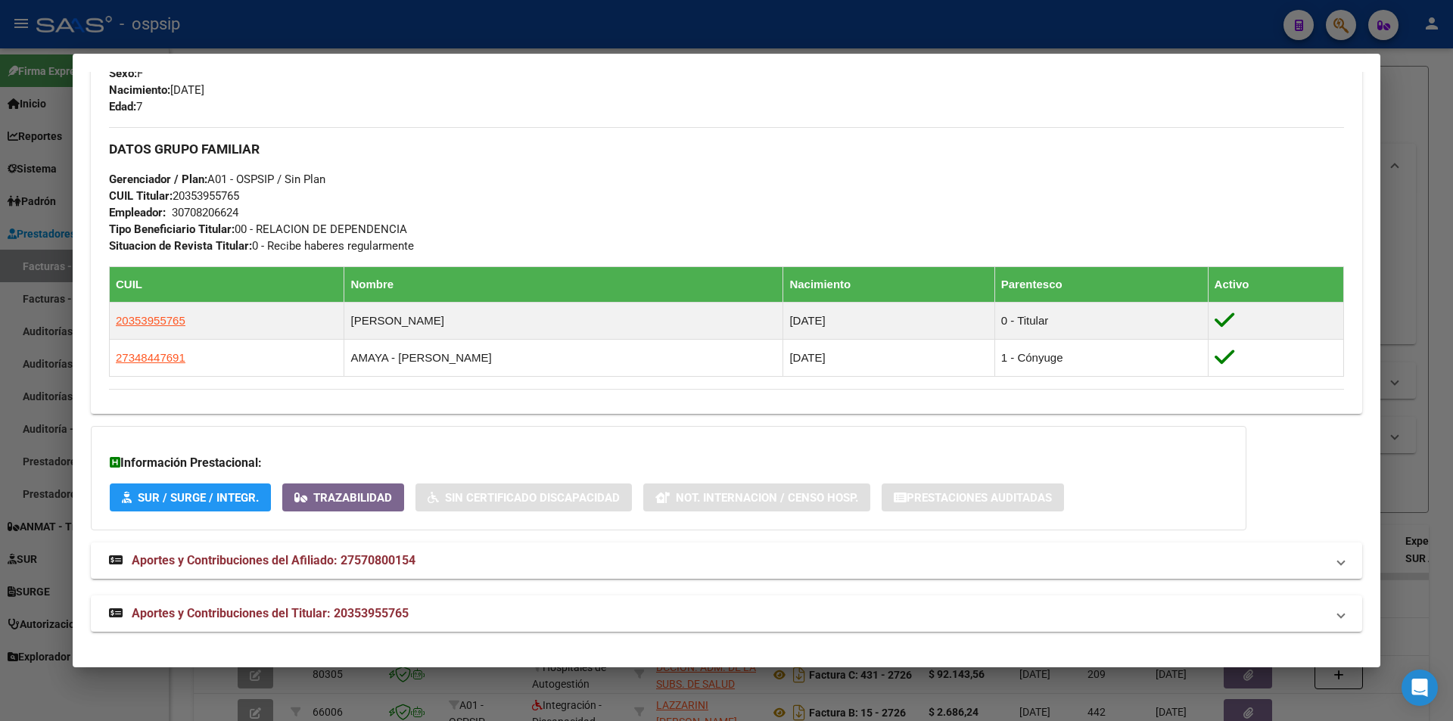
click at [788, 41] on div at bounding box center [726, 360] width 1453 height 721
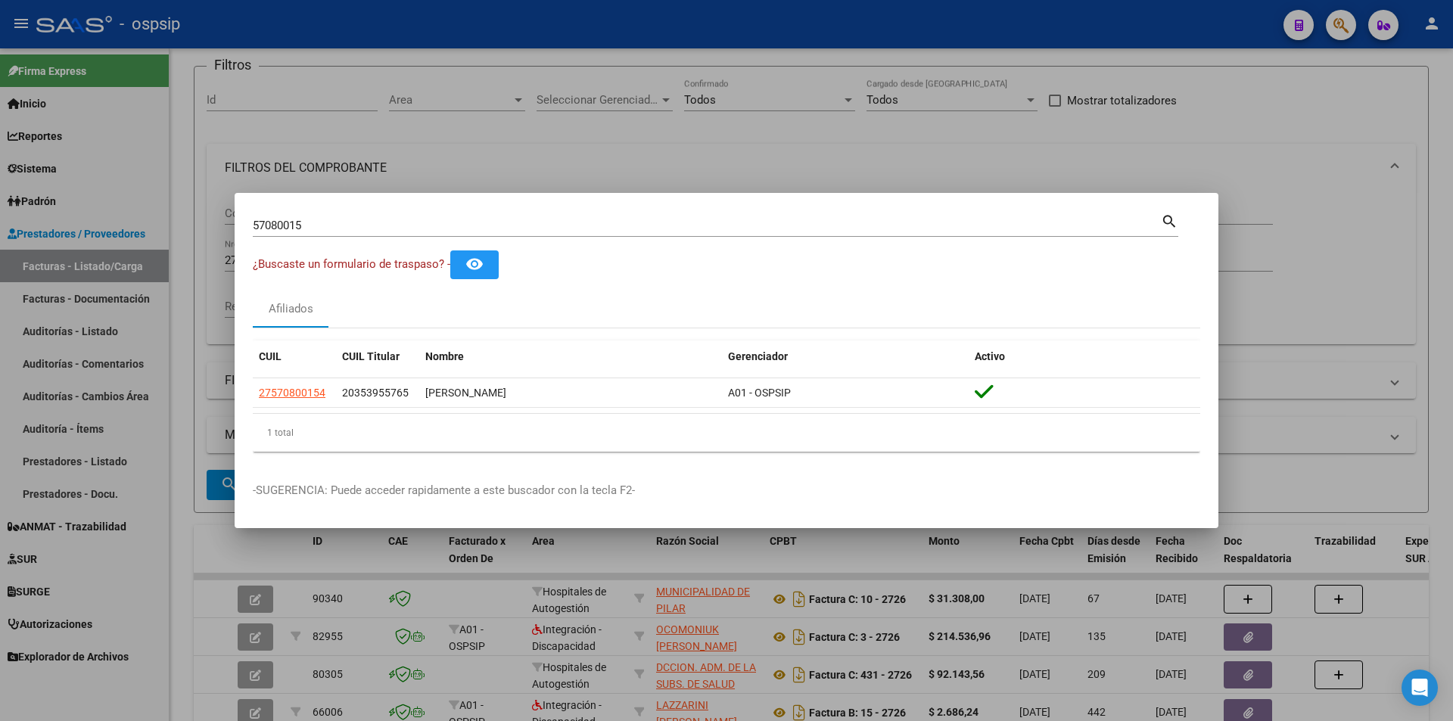
click at [806, 93] on div at bounding box center [726, 360] width 1453 height 721
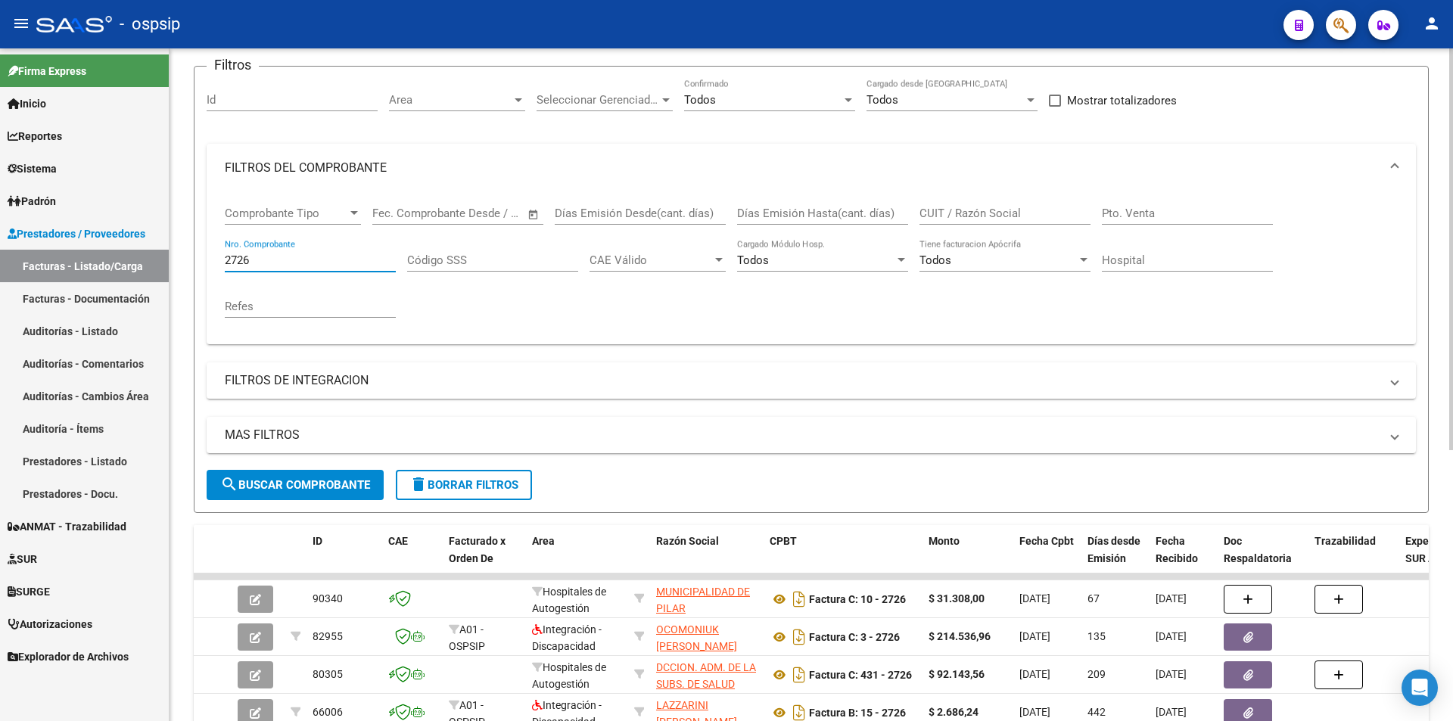
drag, startPoint x: 290, startPoint y: 260, endPoint x: 187, endPoint y: 272, distance: 103.6
click at [187, 272] on div "Video tutorial PRESTADORES -> Listado de CPBTs Emitidos por Prestadores / Prove…" at bounding box center [812, 493] width 1284 height 1116
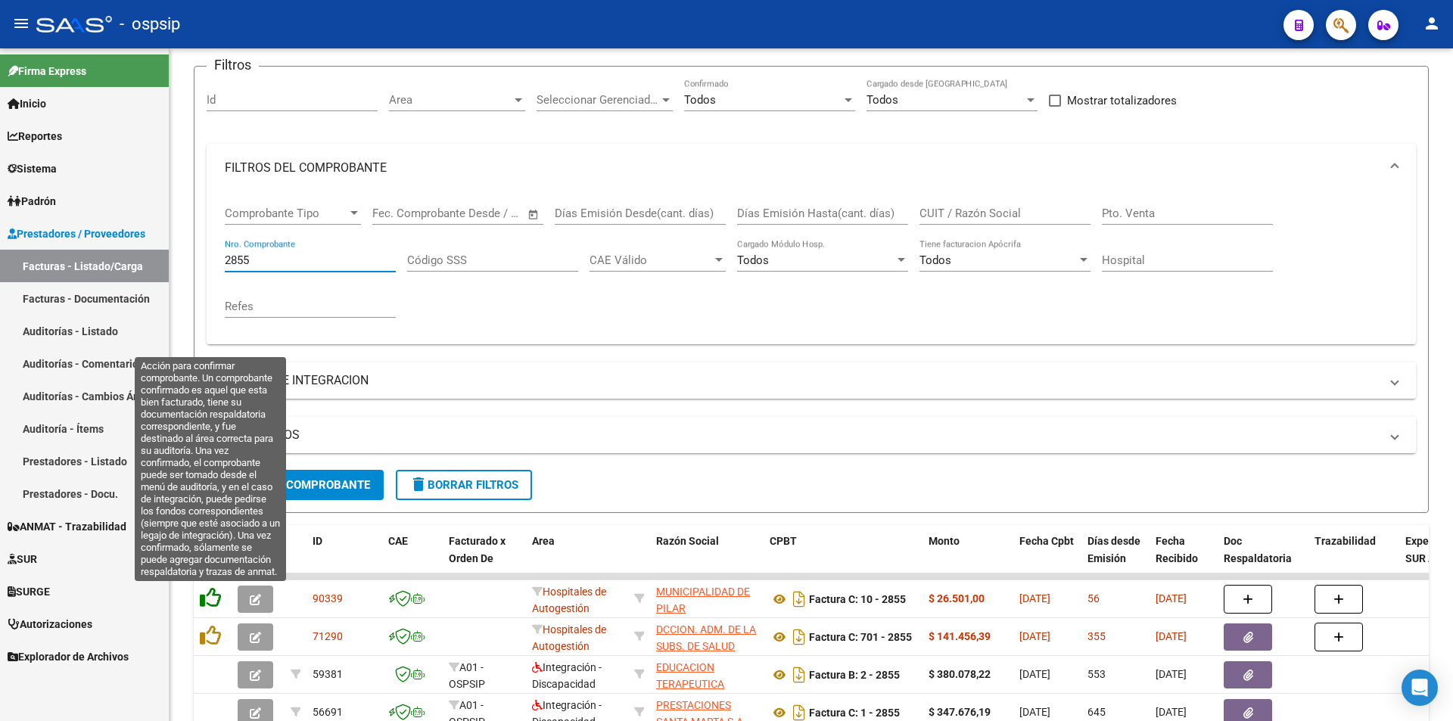
click at [214, 592] on icon at bounding box center [210, 597] width 21 height 21
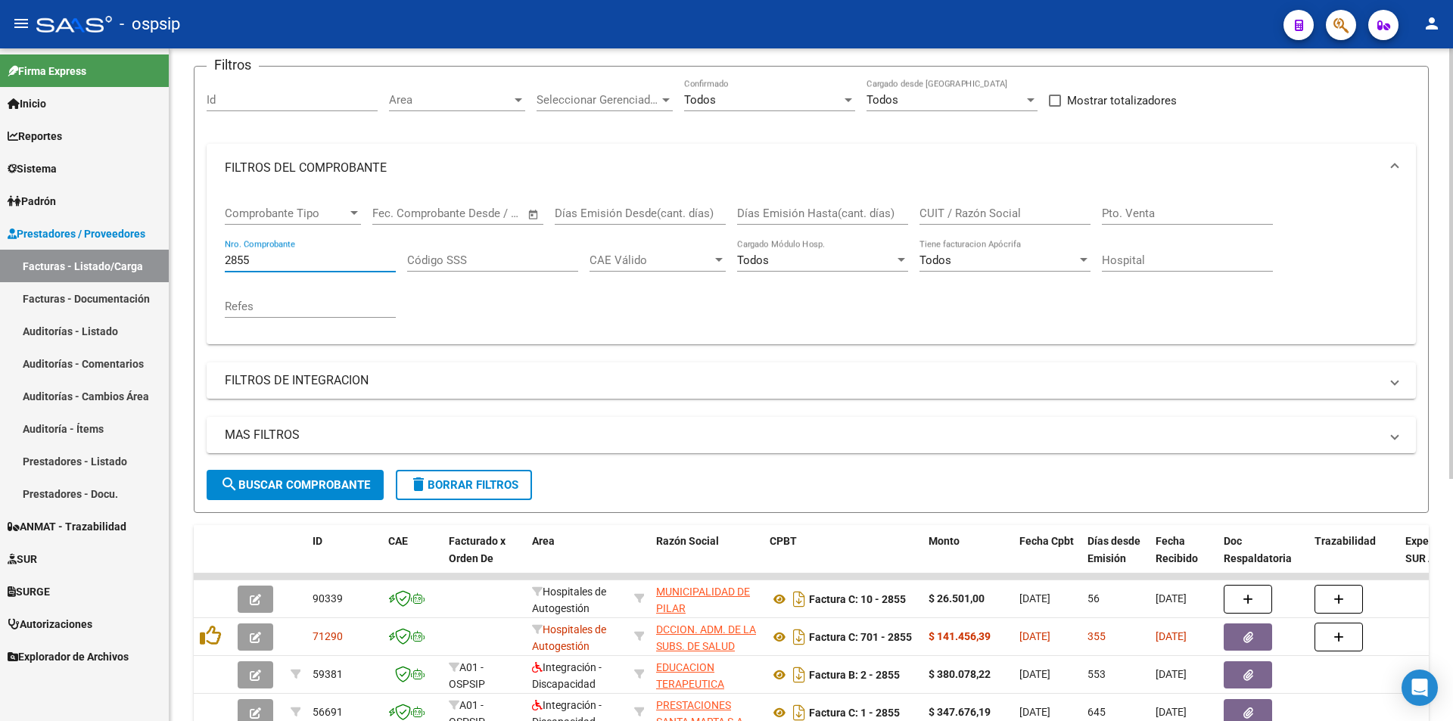
drag, startPoint x: 282, startPoint y: 260, endPoint x: 174, endPoint y: 272, distance: 109.0
click at [174, 272] on div "Video tutorial PRESTADORES -> Listado de CPBTs Emitidos por Prestadores / Prove…" at bounding box center [812, 455] width 1284 height 1040
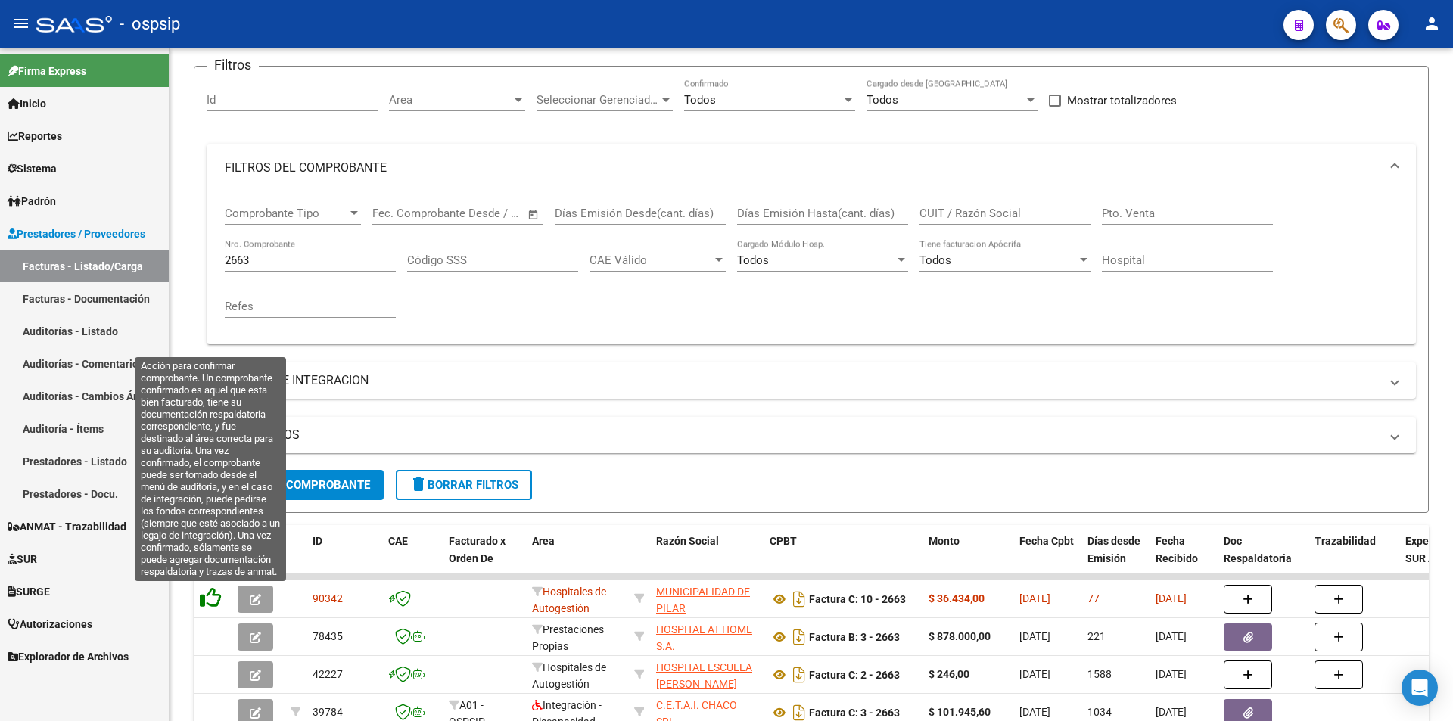
click at [218, 603] on icon at bounding box center [210, 597] width 21 height 21
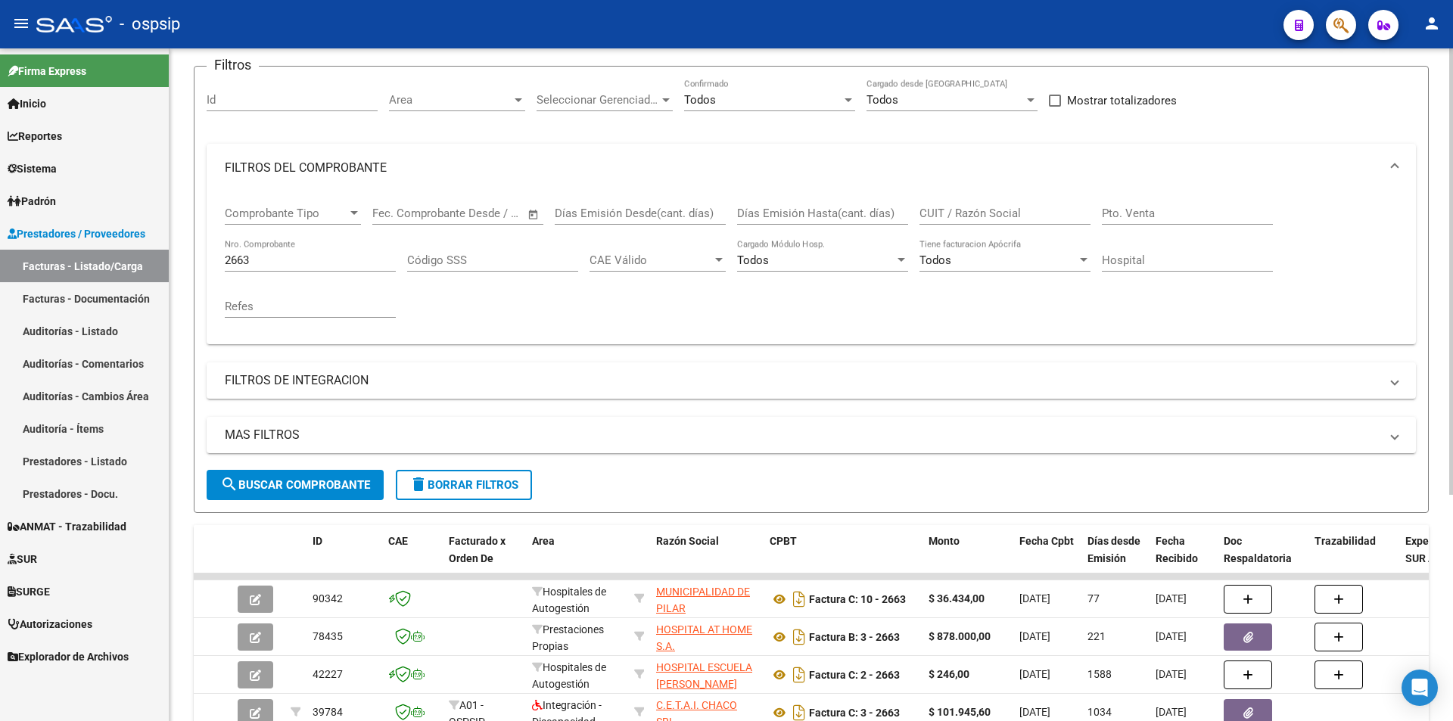
click at [285, 254] on input "2663" at bounding box center [310, 261] width 171 height 14
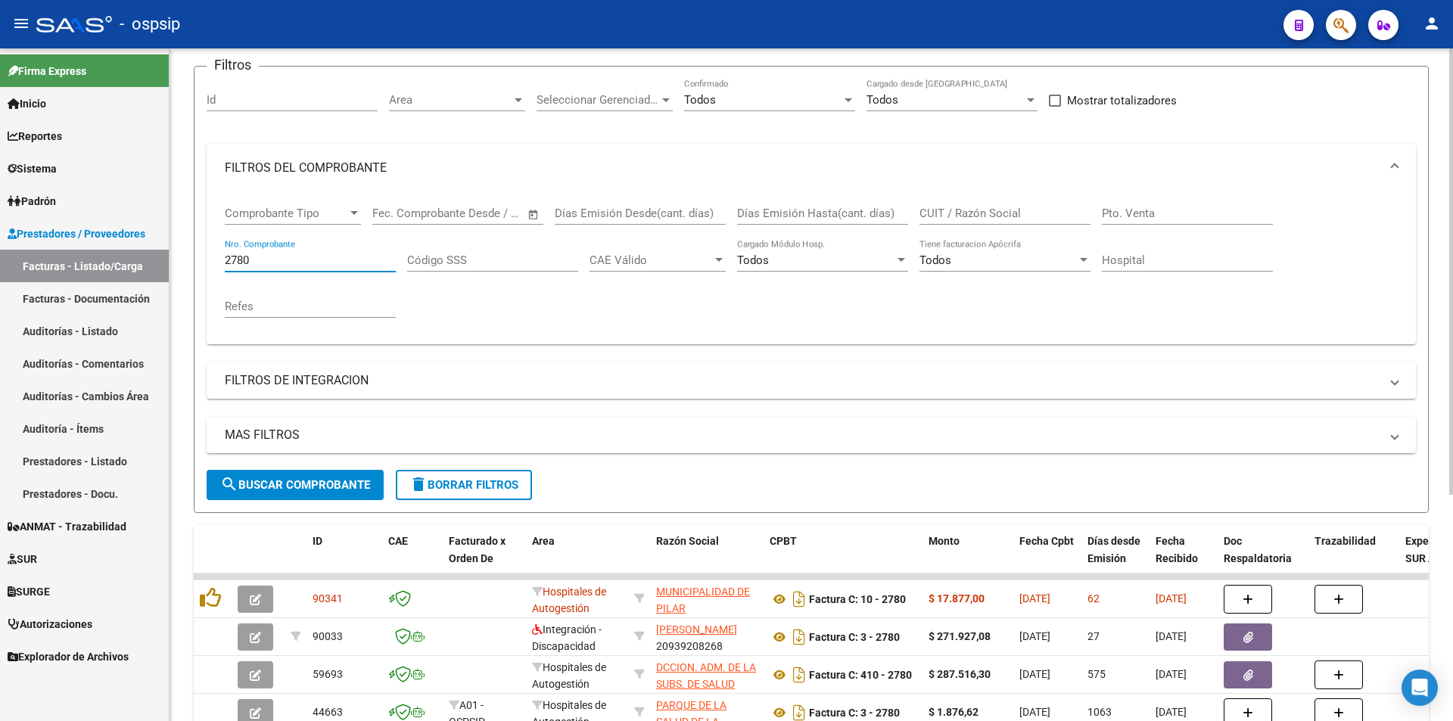
type input "2780"
